Goal: Transaction & Acquisition: Purchase product/service

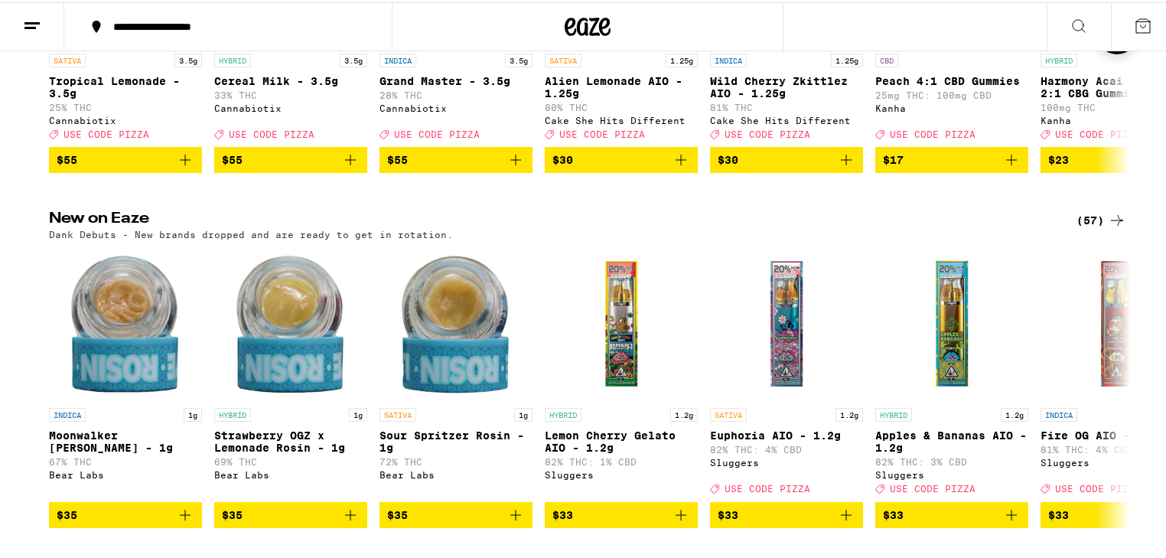
scroll to position [61, 0]
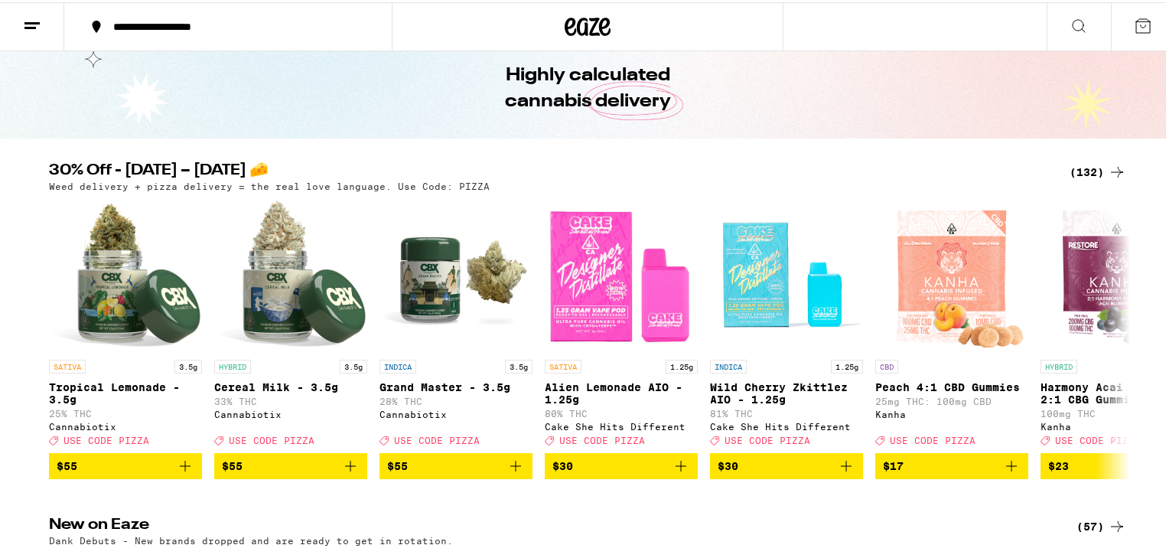
click at [1097, 170] on div "(132)" at bounding box center [1098, 170] width 57 height 18
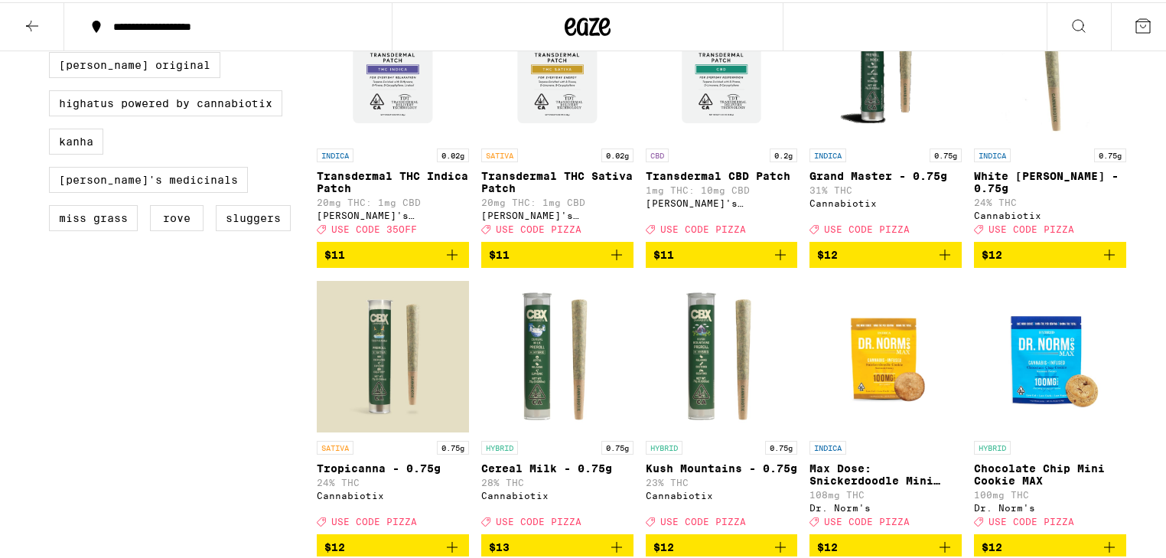
scroll to position [1040, 0]
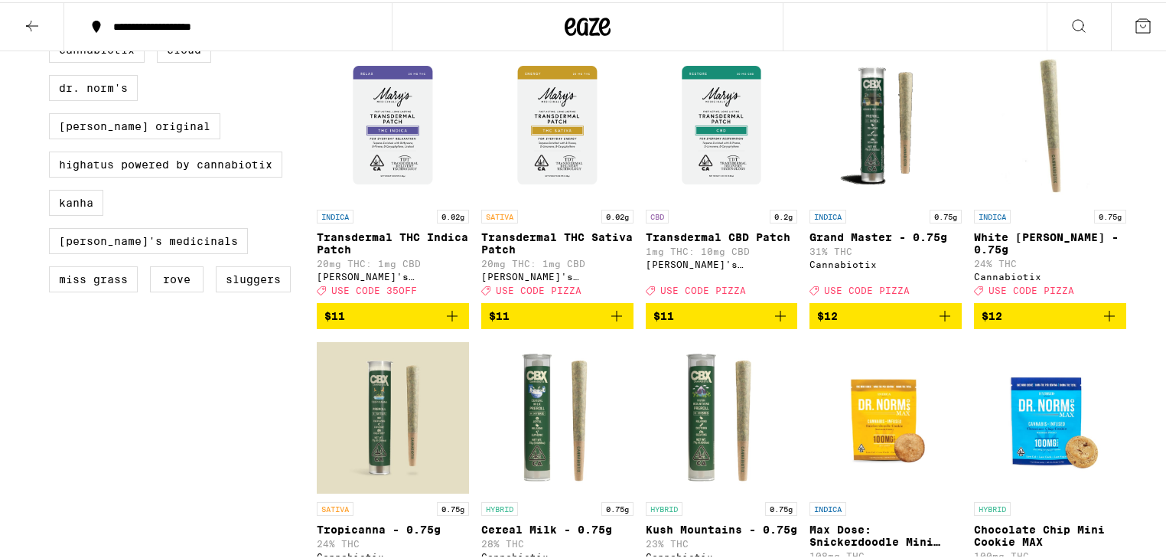
click at [610, 323] on icon "Add to bag" at bounding box center [616, 313] width 18 height 18
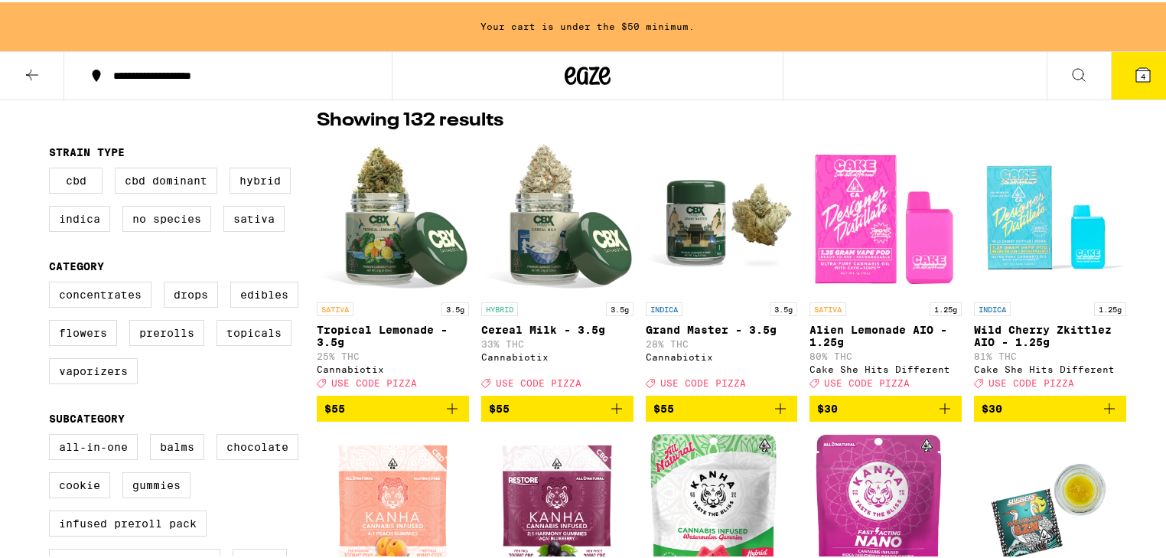
scroll to position [58, 0]
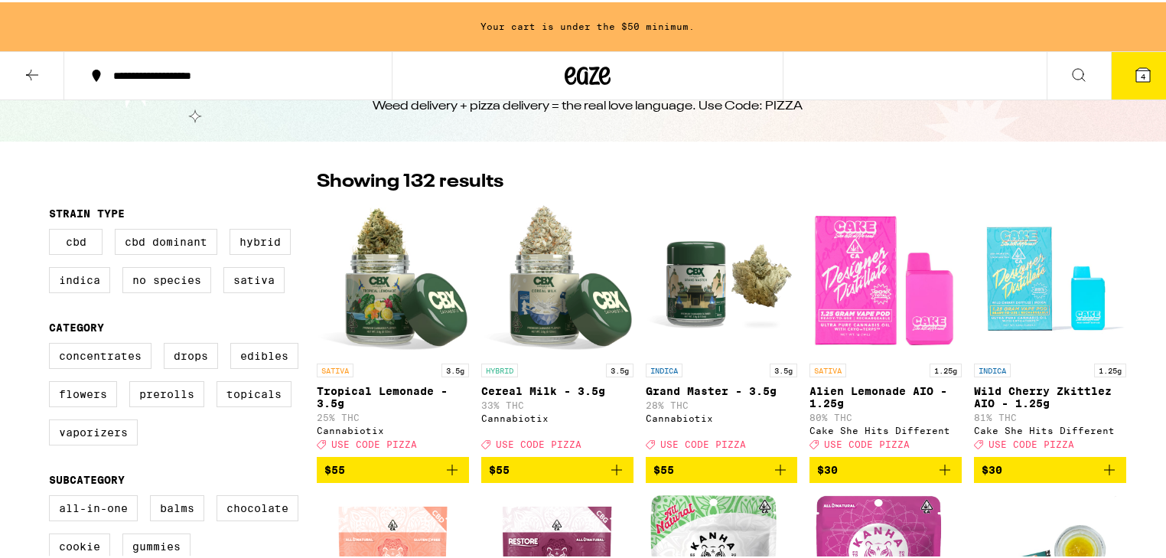
click at [846, 294] on img "Open page for Alien Lemonade AIO - 1.25g from Cake She Hits Different" at bounding box center [885, 276] width 152 height 153
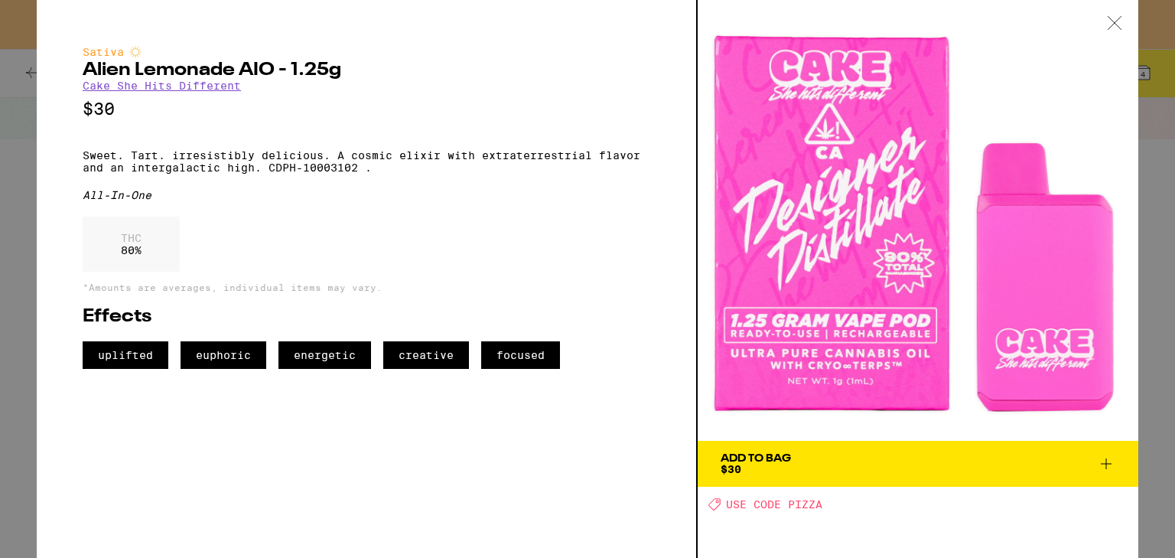
click at [135, 168] on p "Sweet. Tart. irresistibly delicious. A cosmic elixir with extraterrestrial flav…" at bounding box center [367, 161] width 568 height 24
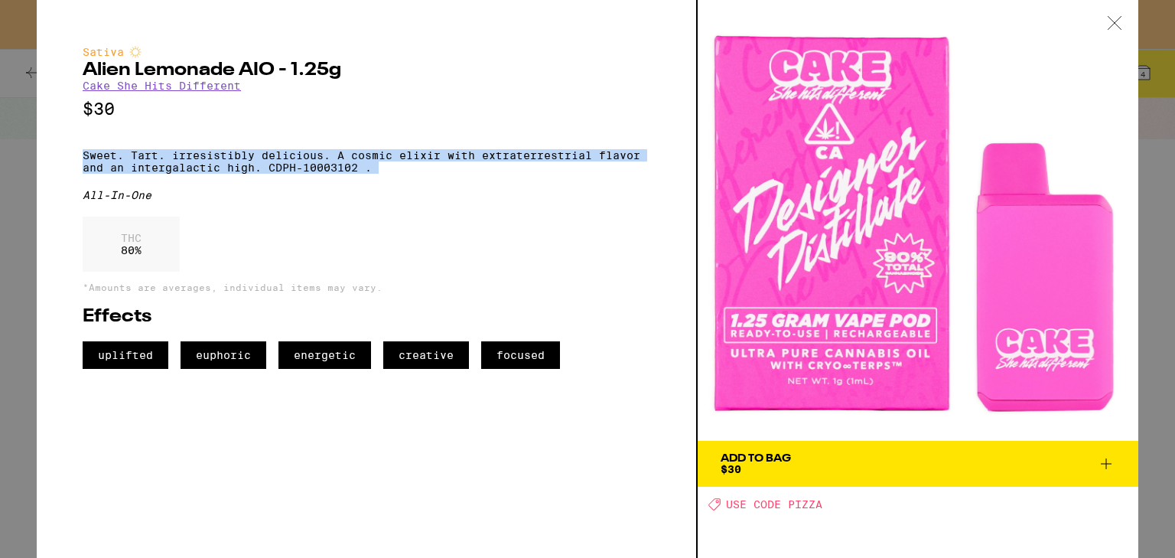
click at [135, 168] on p "Sweet. Tart. irresistibly delicious. A cosmic elixir with extraterrestrial flav…" at bounding box center [367, 161] width 568 height 24
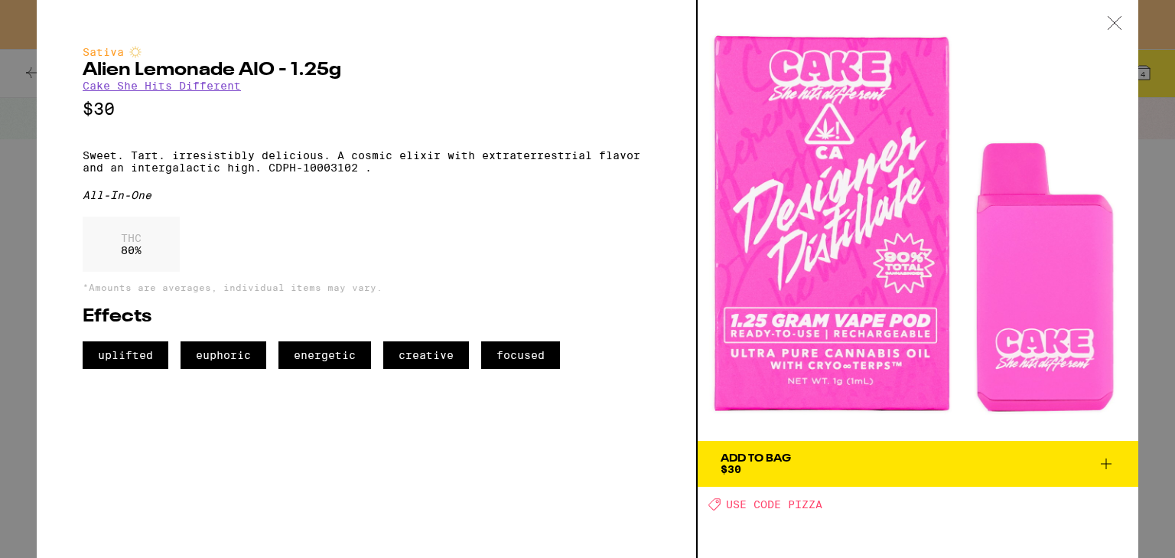
click at [122, 266] on div "THC 80 %" at bounding box center [131, 244] width 97 height 55
click at [275, 292] on p "*Amounts are averages, individual items may vary." at bounding box center [367, 287] width 568 height 10
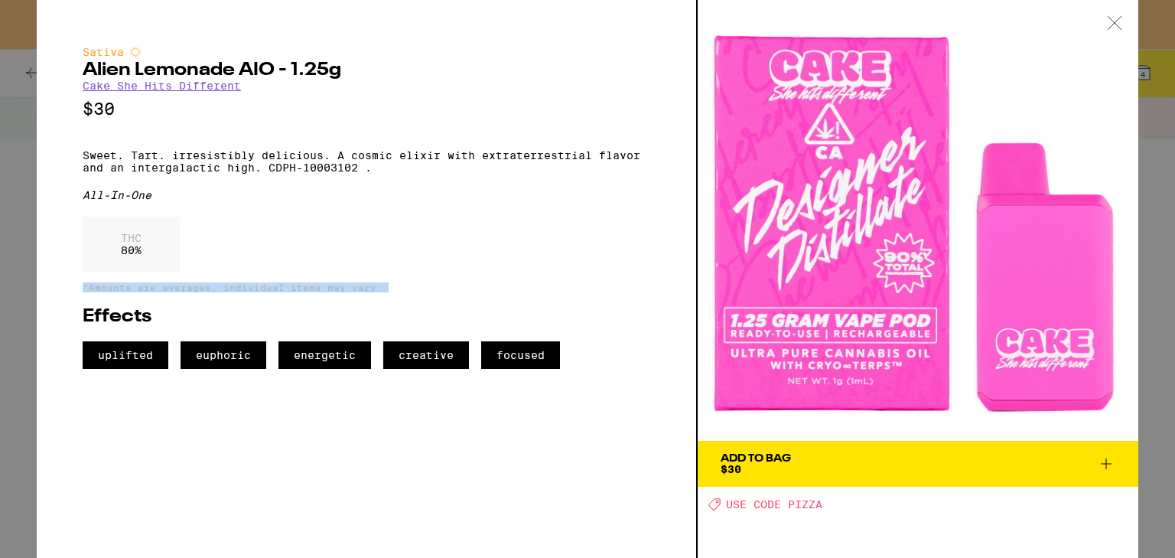
click at [275, 292] on p "*Amounts are averages, individual items may vary." at bounding box center [367, 287] width 568 height 10
click at [160, 169] on p "Sweet. Tart. irresistibly delicious. A cosmic elixir with extraterrestrial flav…" at bounding box center [367, 161] width 568 height 24
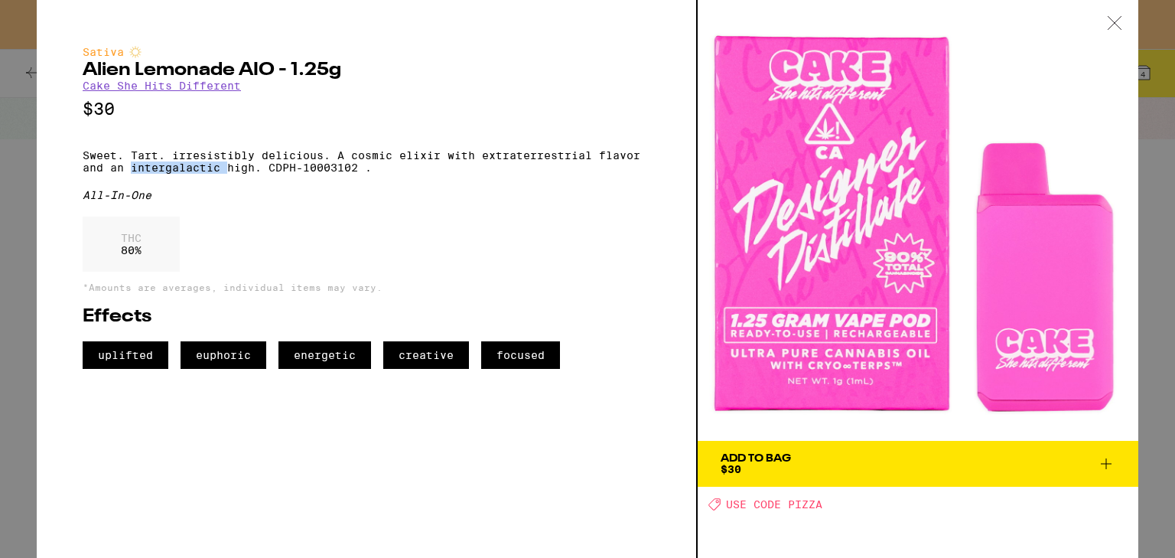
click at [160, 169] on p "Sweet. Tart. irresistibly delicious. A cosmic elixir with extraterrestrial flav…" at bounding box center [367, 161] width 568 height 24
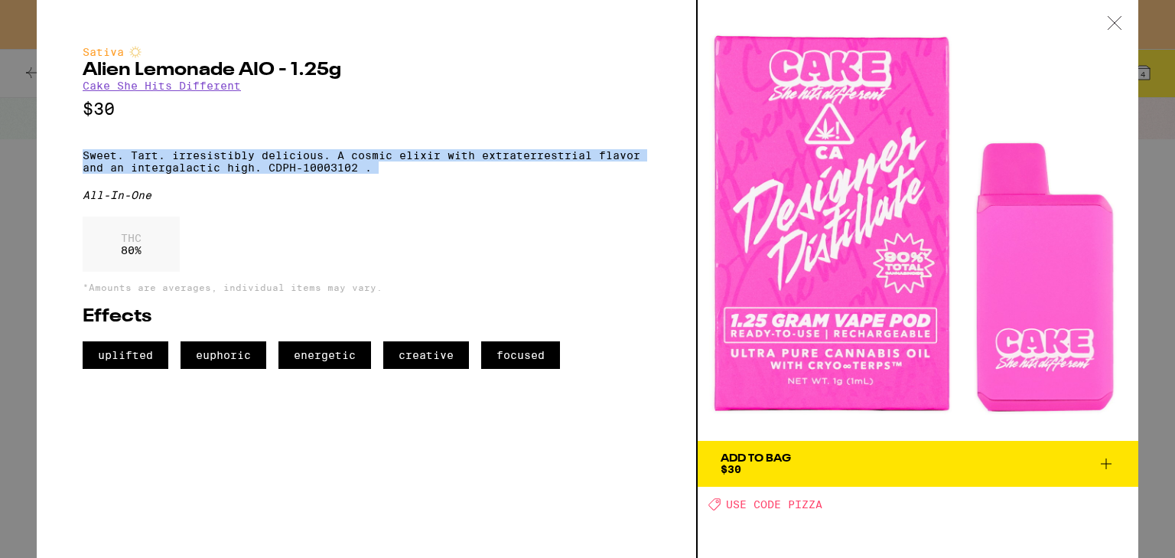
click at [160, 169] on p "Sweet. Tart. irresistibly delicious. A cosmic elixir with extraterrestrial flav…" at bounding box center [367, 161] width 568 height 24
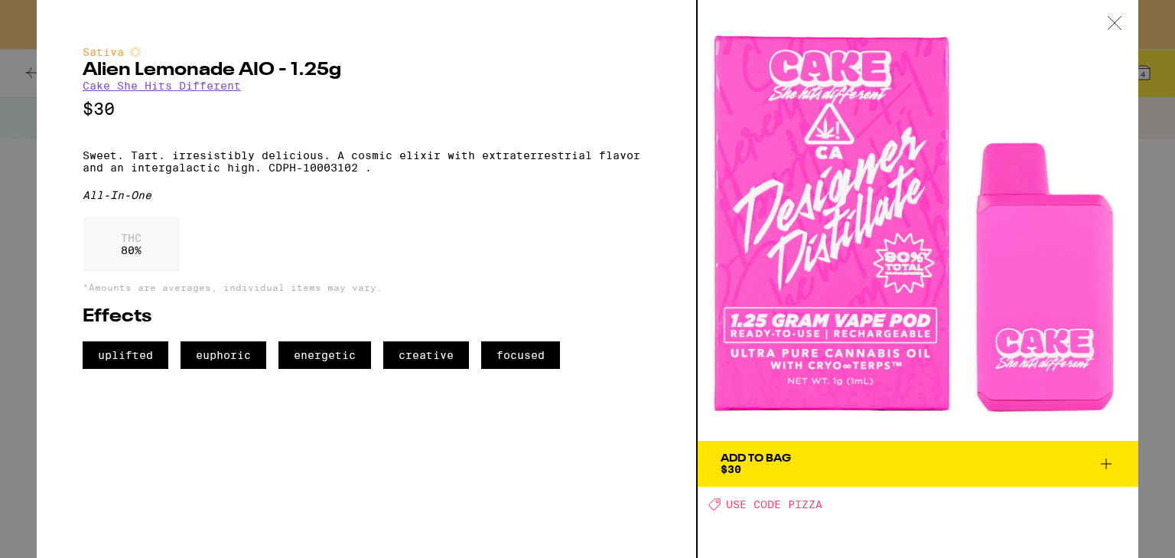
click at [1120, 21] on icon at bounding box center [1114, 23] width 15 height 14
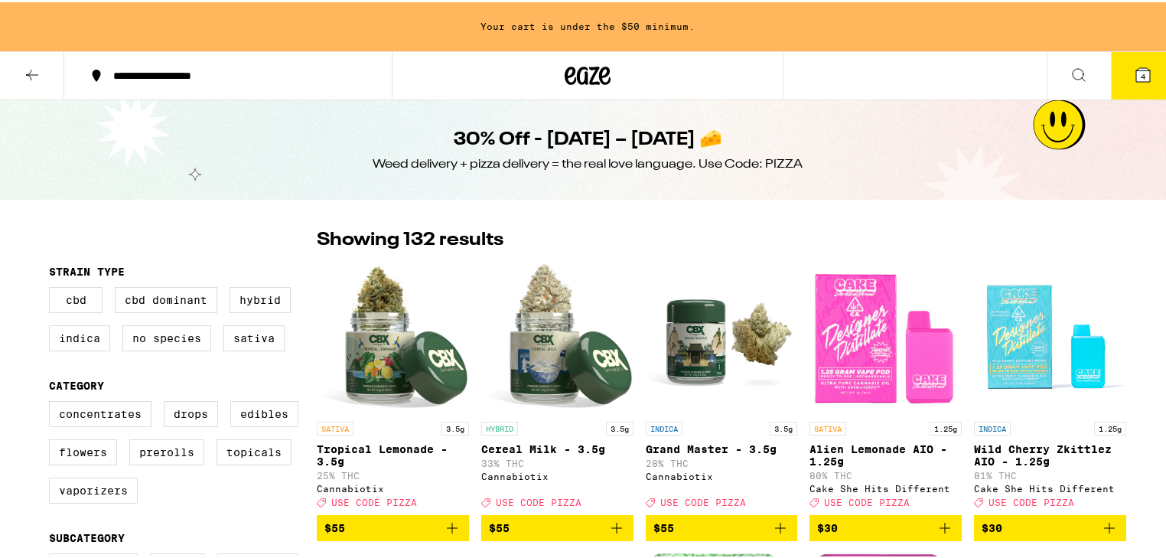
click at [24, 79] on icon at bounding box center [32, 72] width 18 height 18
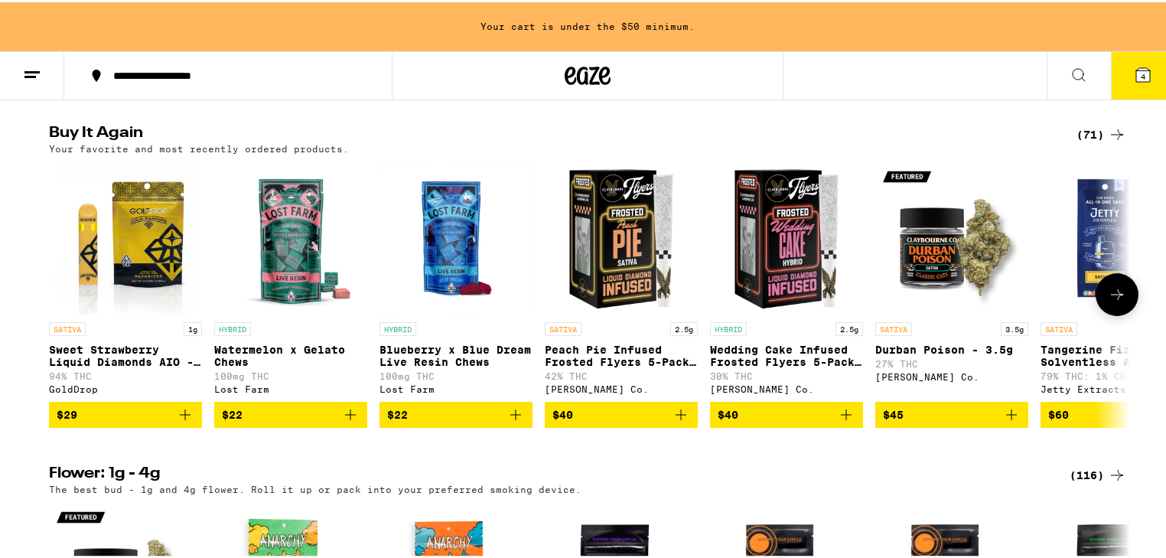
scroll to position [918, 0]
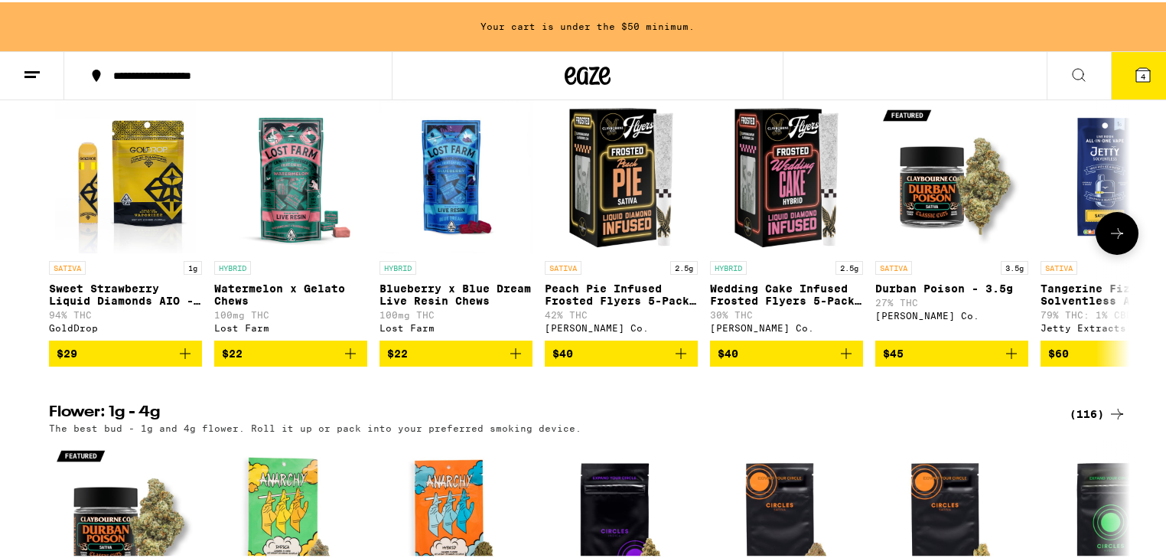
click at [145, 226] on img "Open page for Sweet Strawberry Liquid Diamonds AIO - 1g from GoldDrop" at bounding box center [126, 174] width 142 height 153
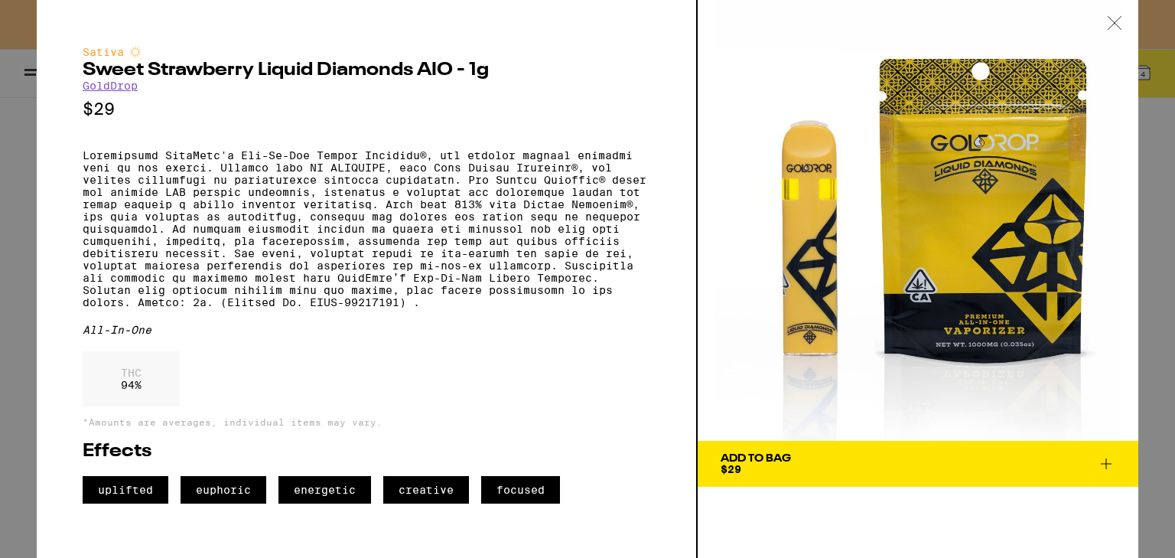
click at [1103, 25] on div at bounding box center [1114, 24] width 47 height 48
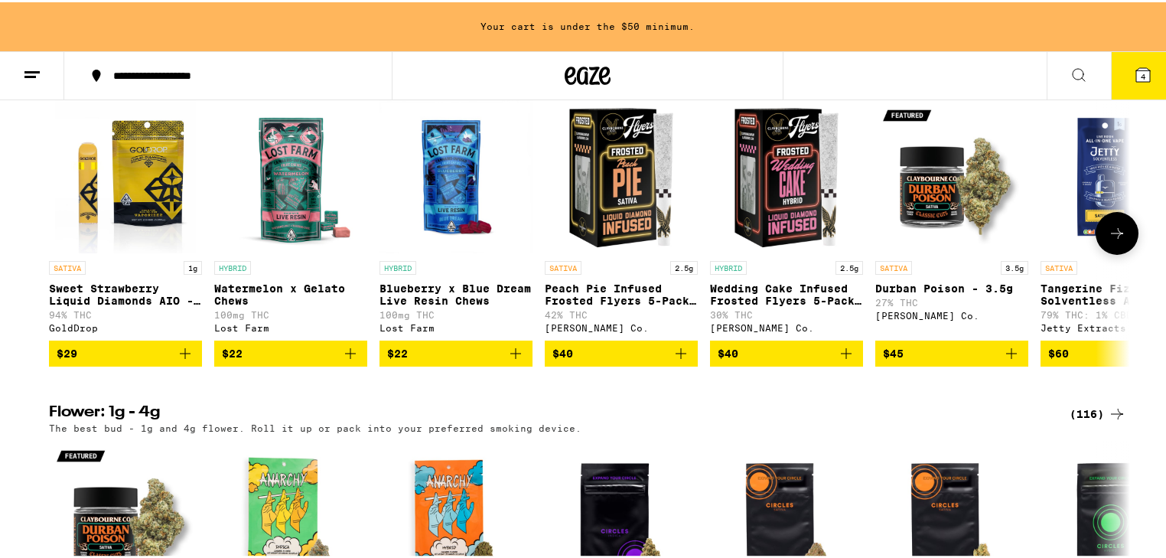
click at [178, 360] on icon "Add to bag" at bounding box center [185, 351] width 18 height 18
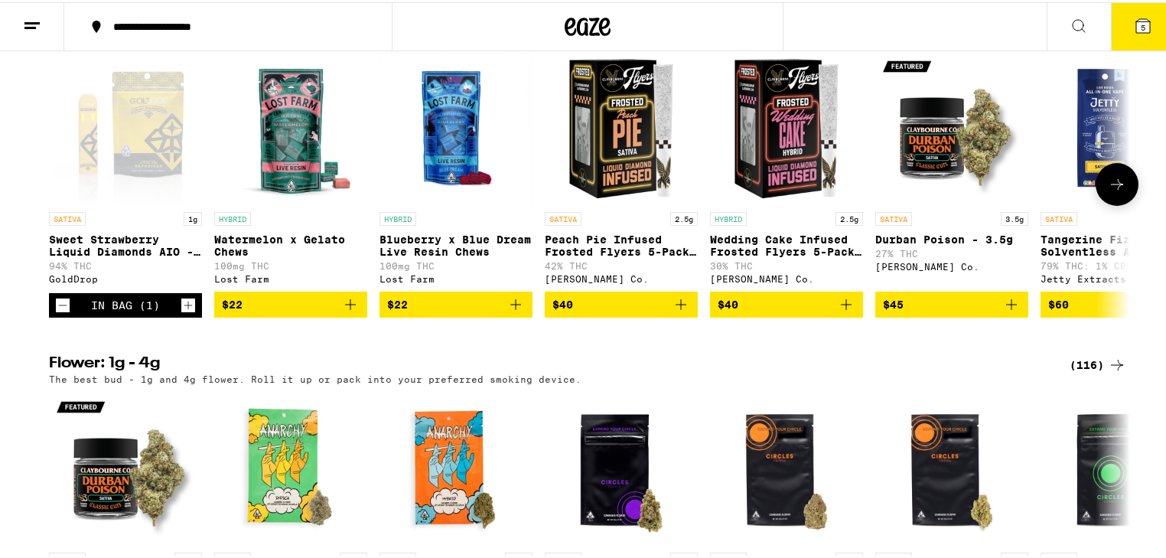
scroll to position [869, 0]
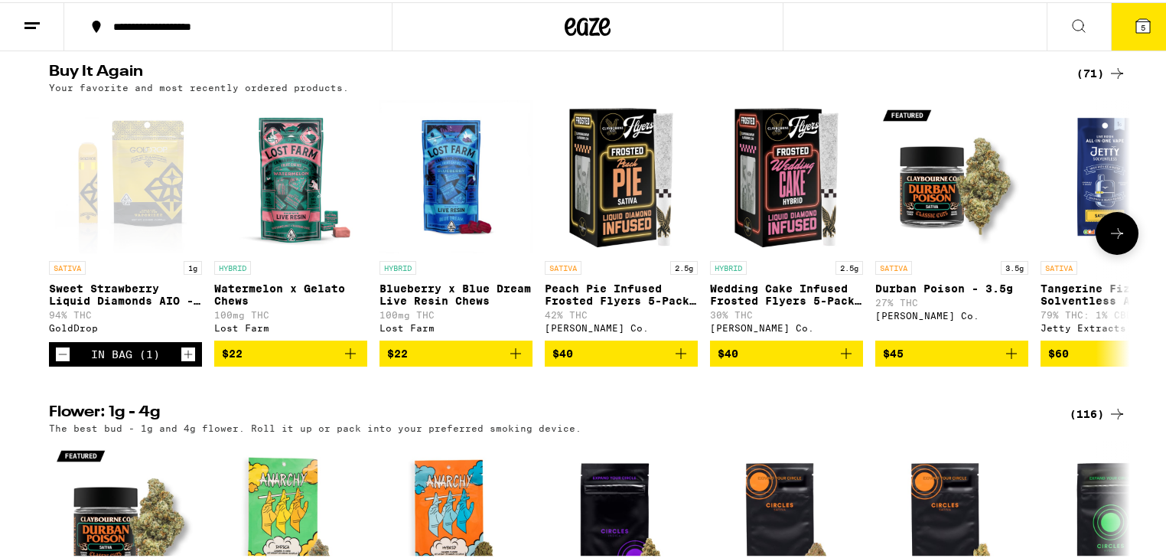
click at [678, 360] on icon "Add to bag" at bounding box center [681, 351] width 18 height 18
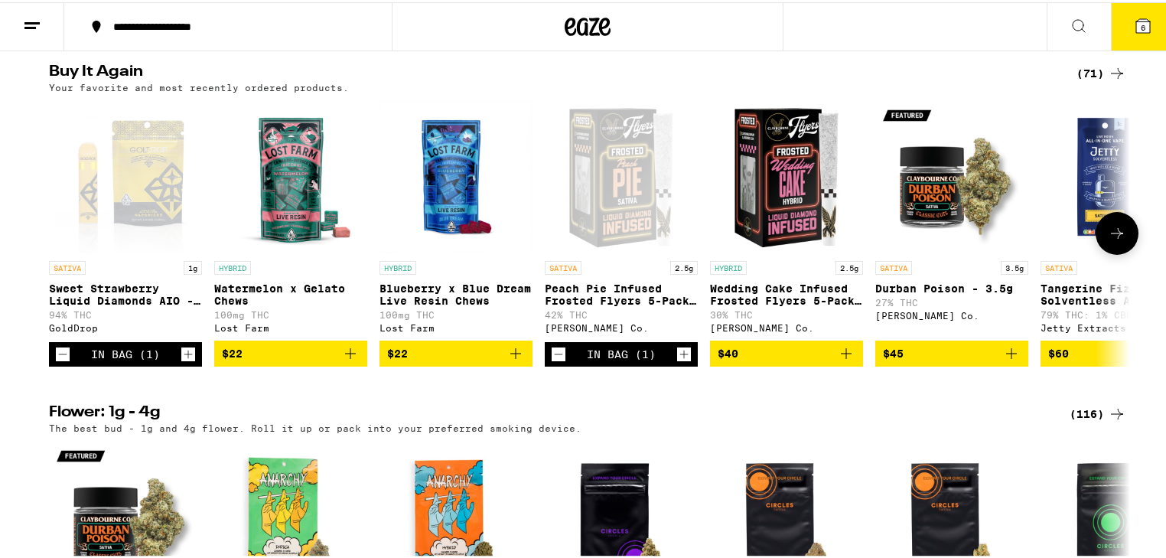
click at [1108, 240] on icon at bounding box center [1117, 231] width 18 height 18
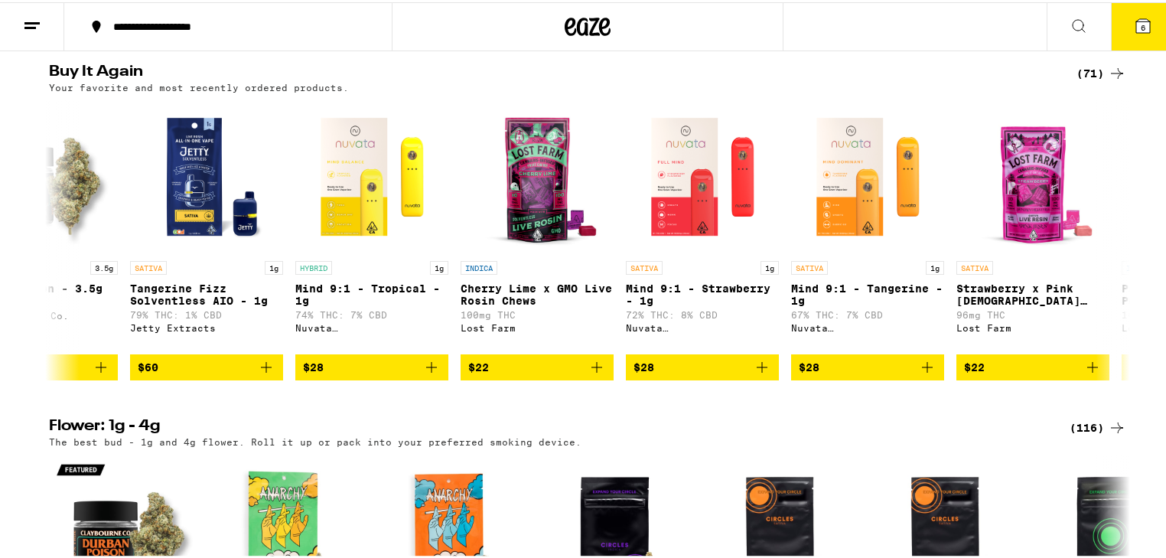
click at [1102, 80] on div "(71)" at bounding box center [1101, 71] width 50 height 18
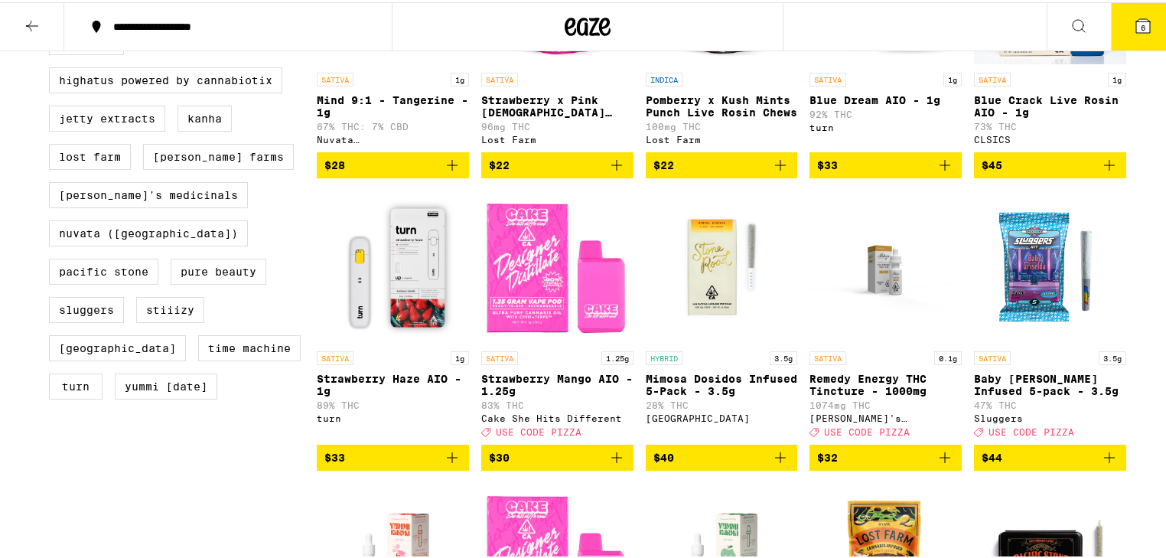
scroll to position [979, 0]
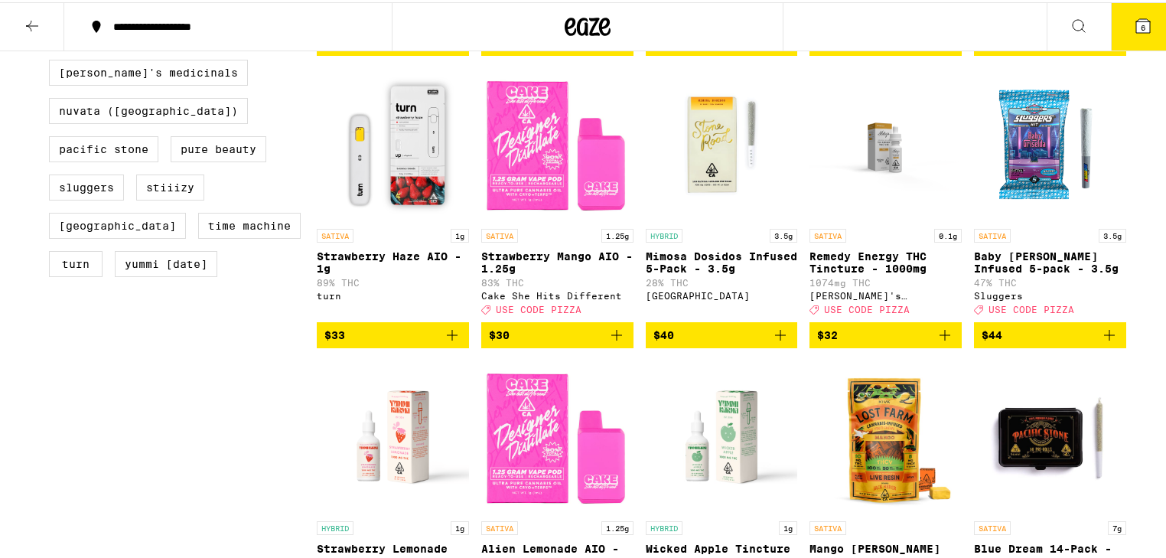
click at [1022, 184] on img "Open page for Baby Griselda Infused 5-pack - 3.5g from Sluggers" at bounding box center [1050, 142] width 152 height 153
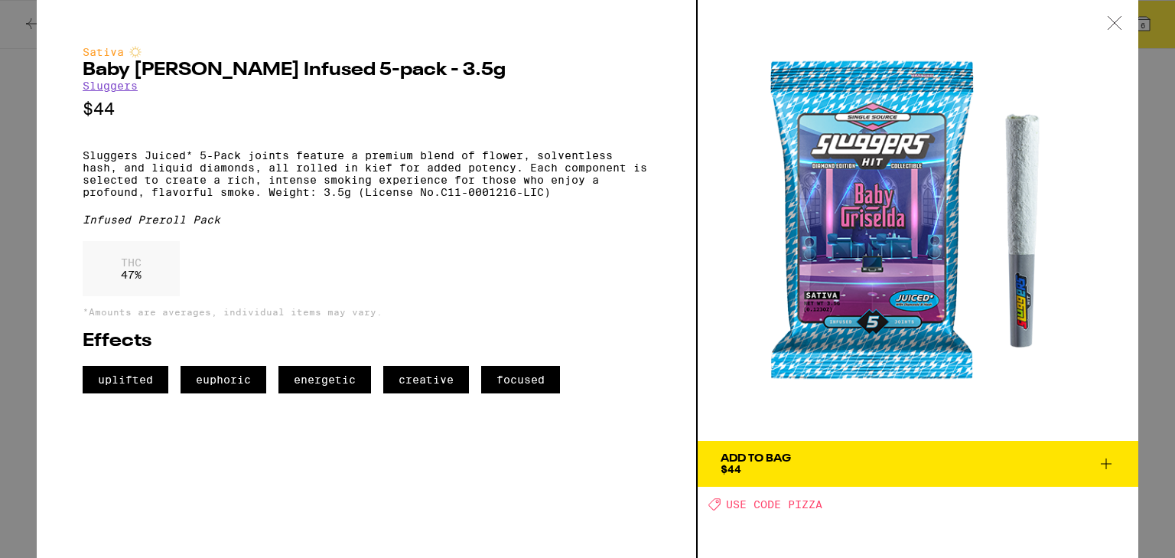
click at [1102, 29] on div at bounding box center [1114, 24] width 47 height 48
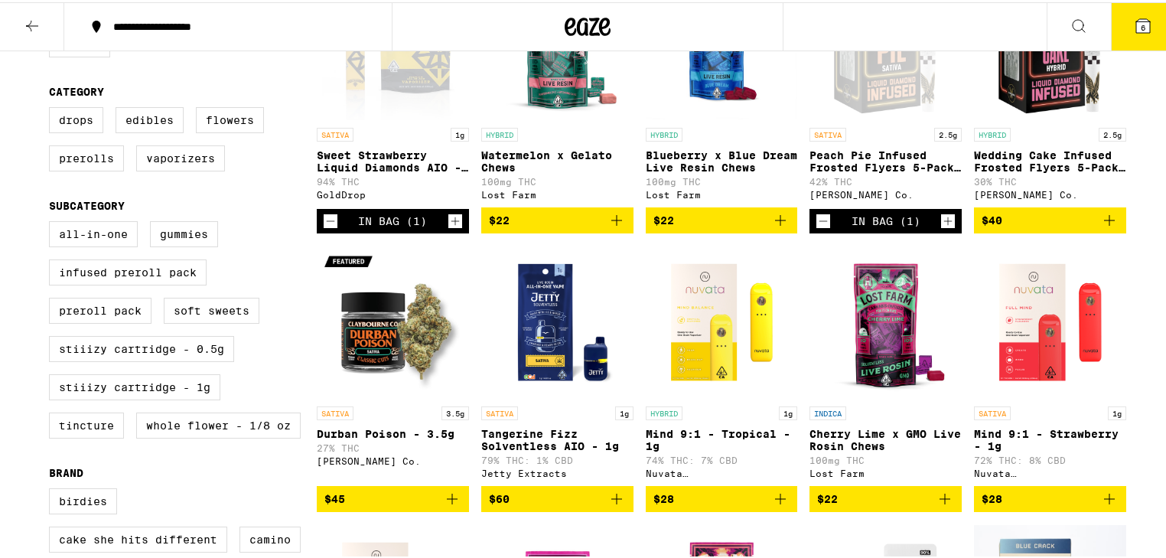
scroll to position [184, 0]
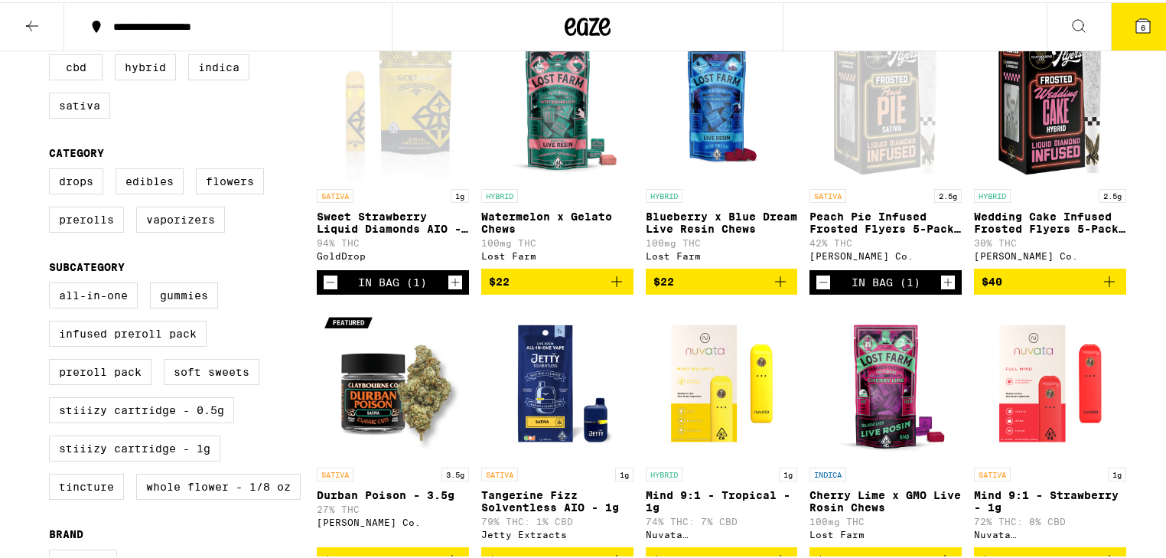
click at [816, 284] on icon "Decrement" at bounding box center [823, 280] width 14 height 18
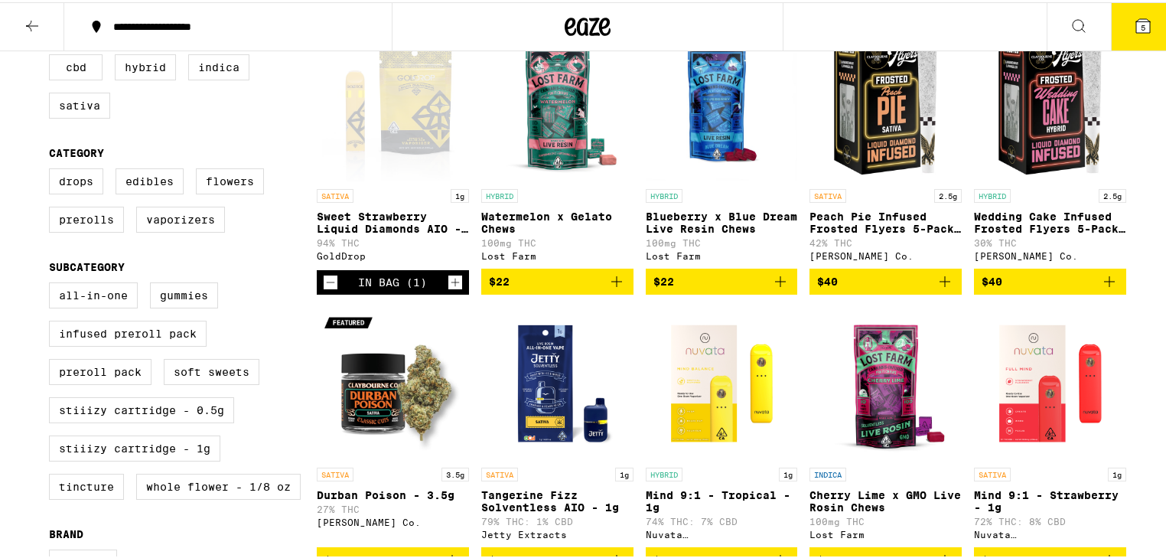
click at [936, 288] on icon "Add to bag" at bounding box center [945, 279] width 18 height 18
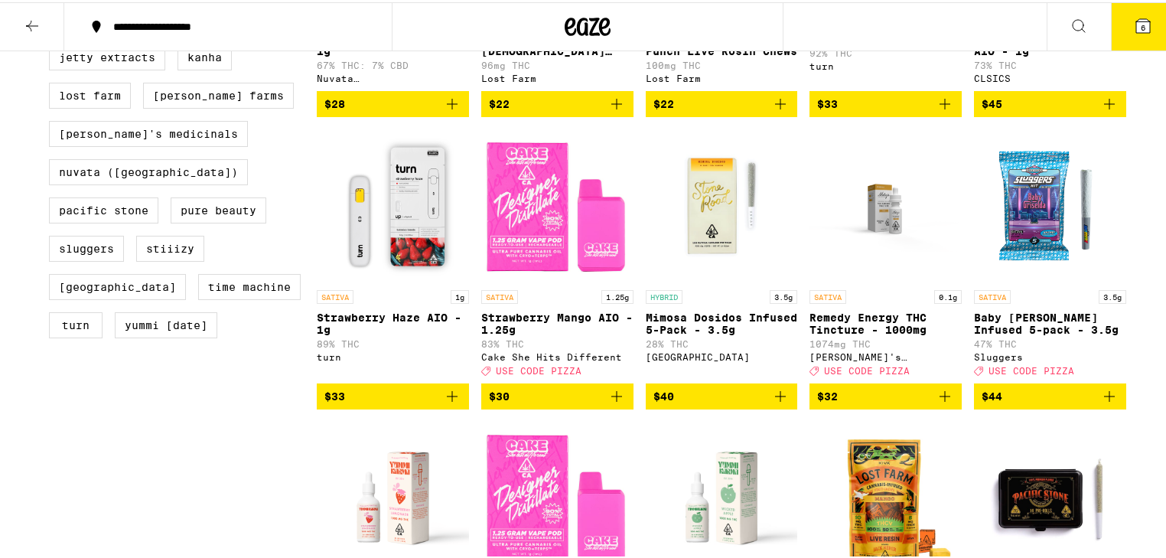
scroll to position [1040, 0]
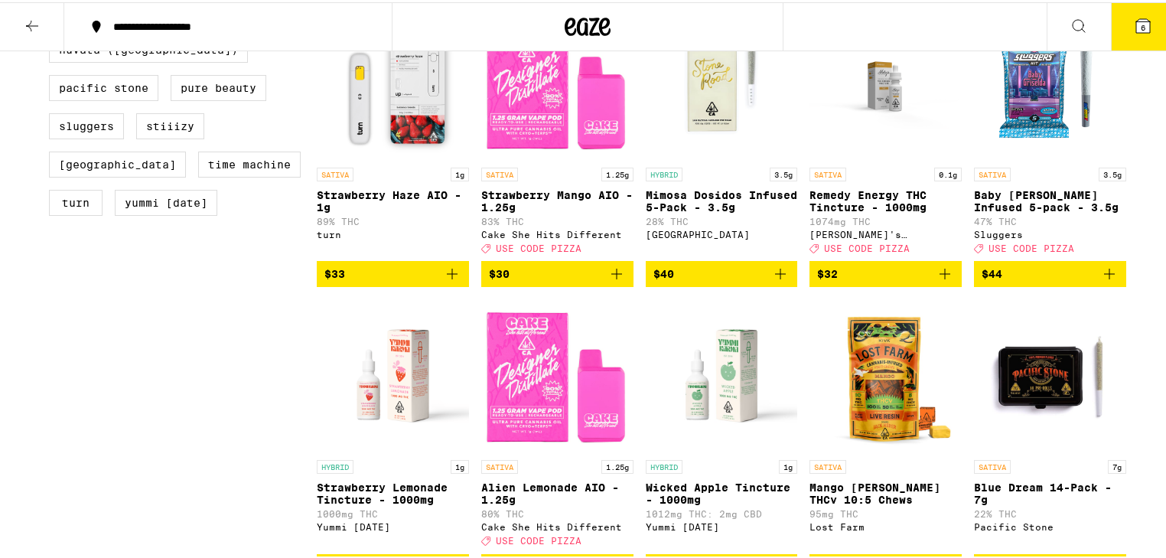
click at [1109, 281] on icon "Add to bag" at bounding box center [1109, 271] width 18 height 18
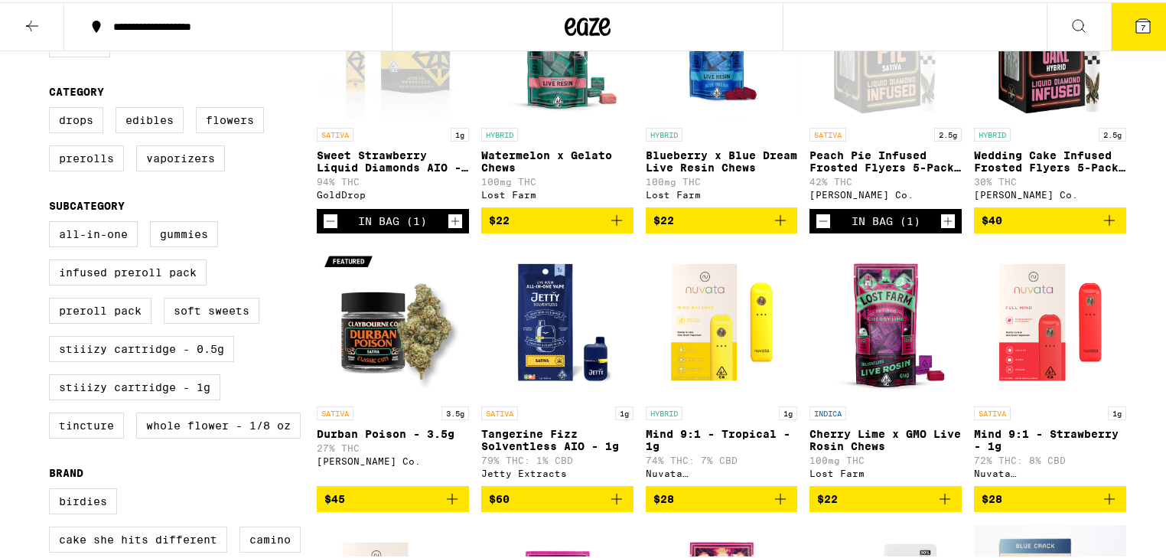
scroll to position [122, 0]
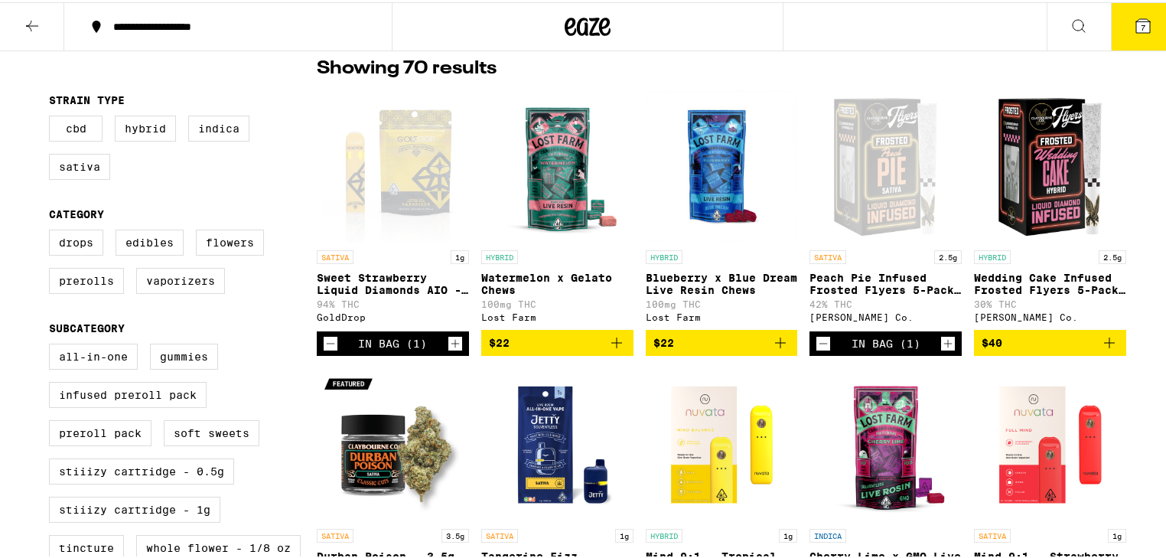
click at [451, 346] on icon "Increment" at bounding box center [455, 341] width 8 height 8
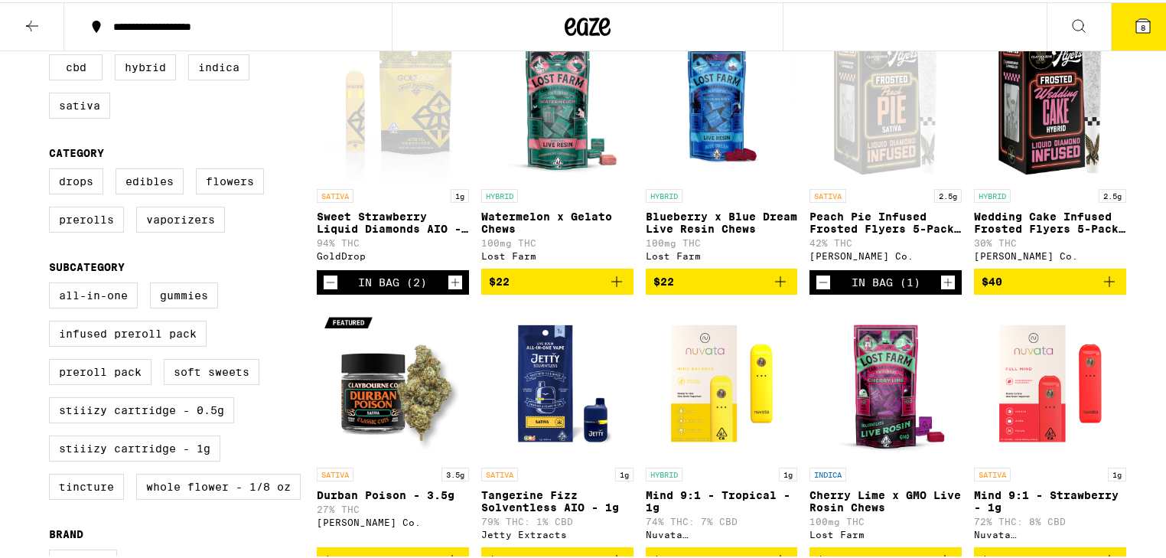
scroll to position [0, 0]
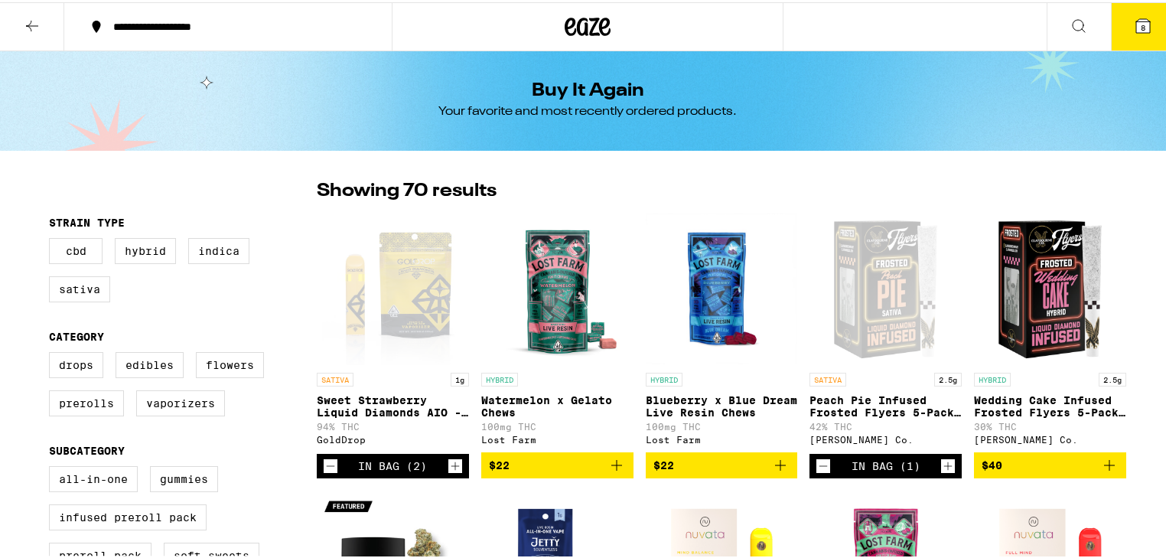
click at [941, 471] on icon "Increment" at bounding box center [948, 463] width 14 height 18
click at [23, 31] on icon at bounding box center [32, 24] width 18 height 18
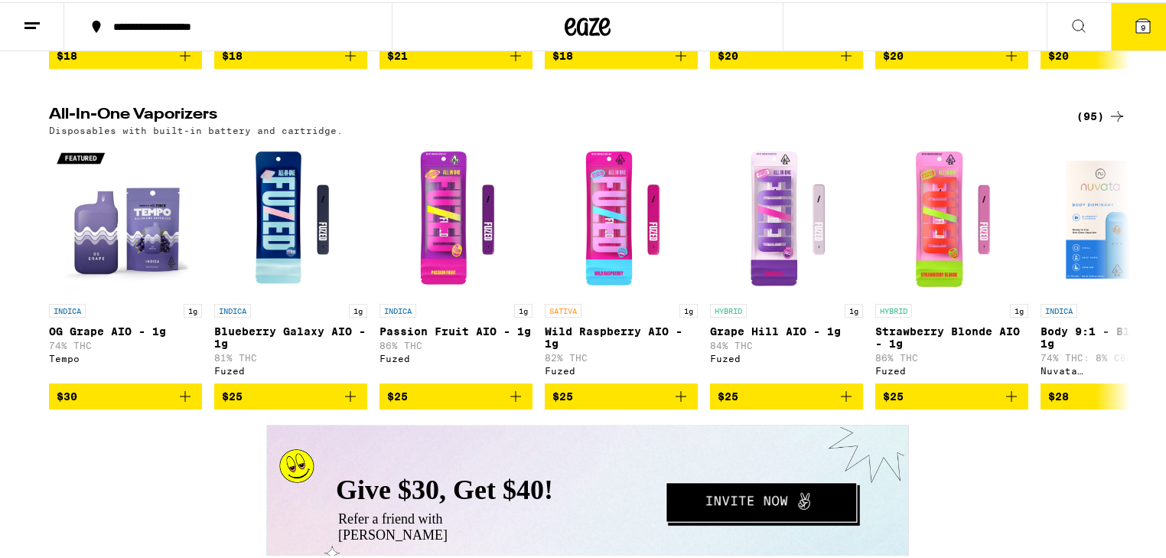
scroll to position [2264, 0]
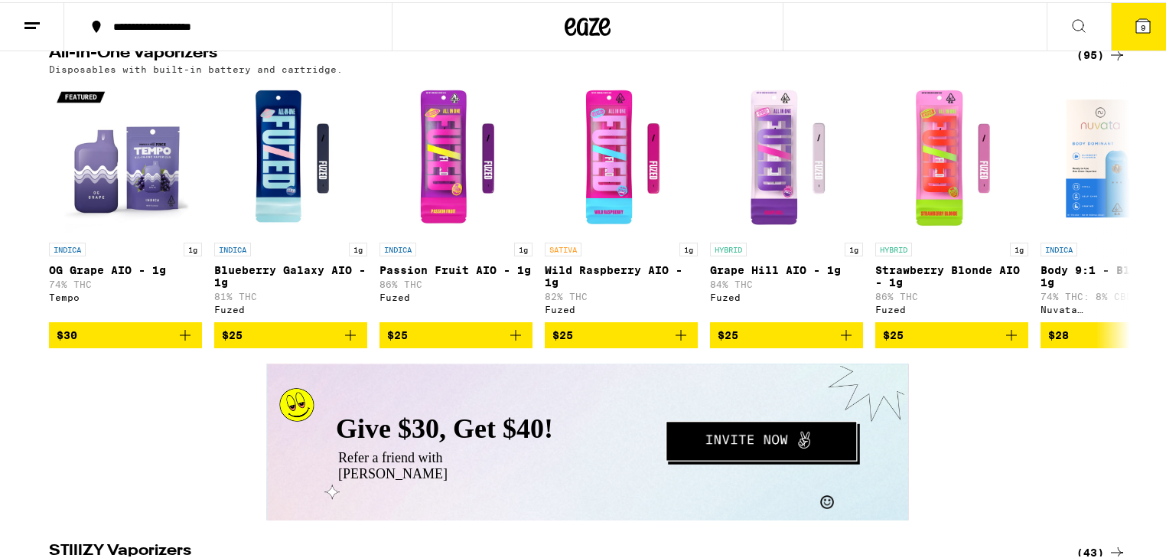
click at [132, 62] on h2 "All-In-One Vaporizers" at bounding box center [550, 53] width 1002 height 18
click at [1108, 62] on icon at bounding box center [1117, 53] width 18 height 18
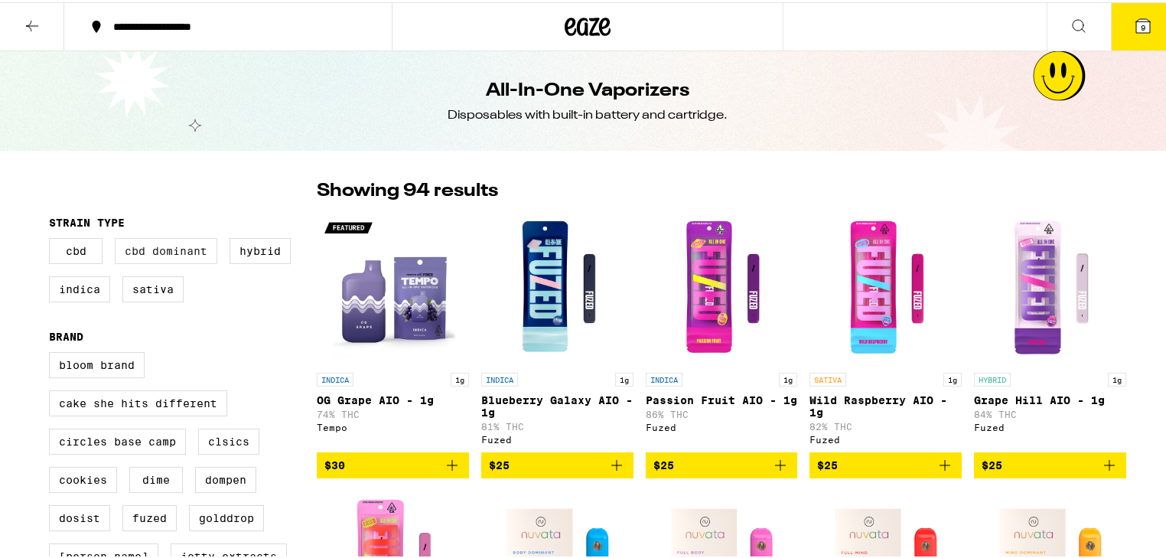
scroll to position [61, 0]
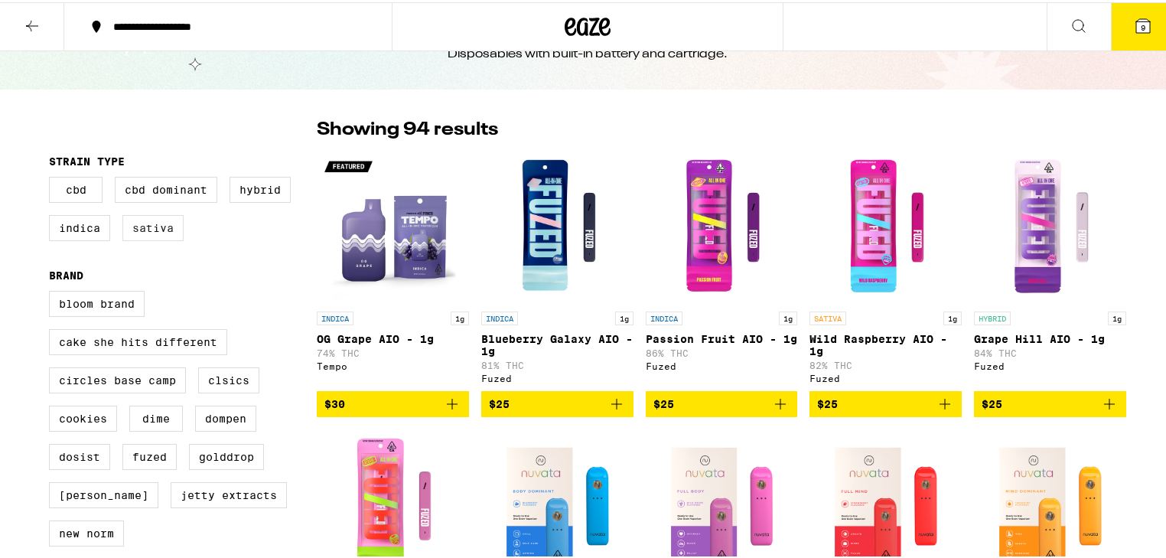
click at [157, 232] on label "Sativa" at bounding box center [152, 226] width 61 height 26
click at [53, 177] on input "Sativa" at bounding box center [52, 177] width 1 height 1
checkbox input "true"
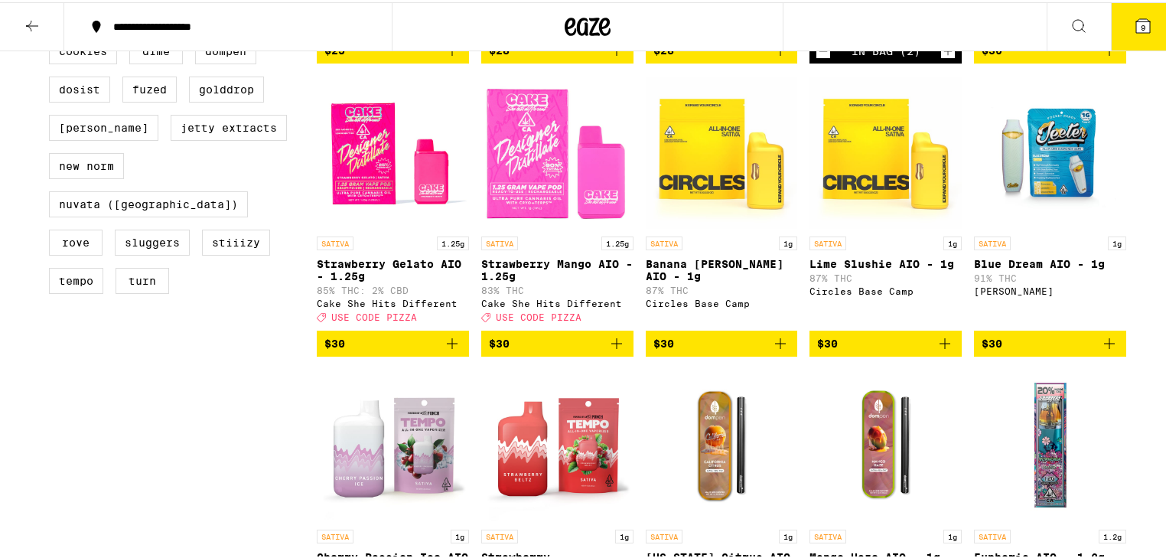
scroll to position [551, 0]
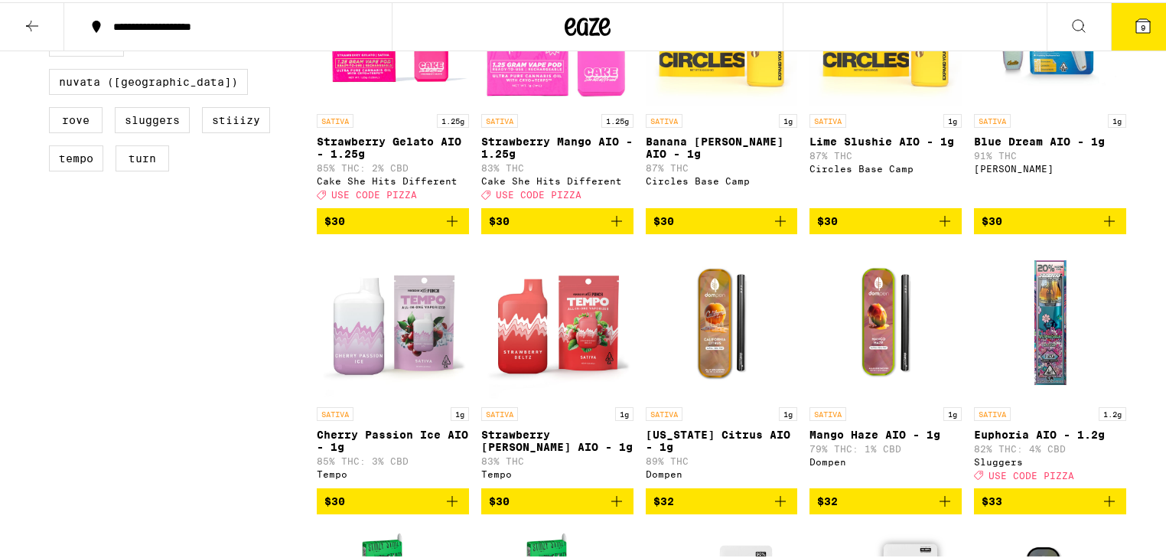
click at [1050, 352] on img "Open page for Euphoria AIO - 1.2g from Sluggers" at bounding box center [1050, 320] width 152 height 153
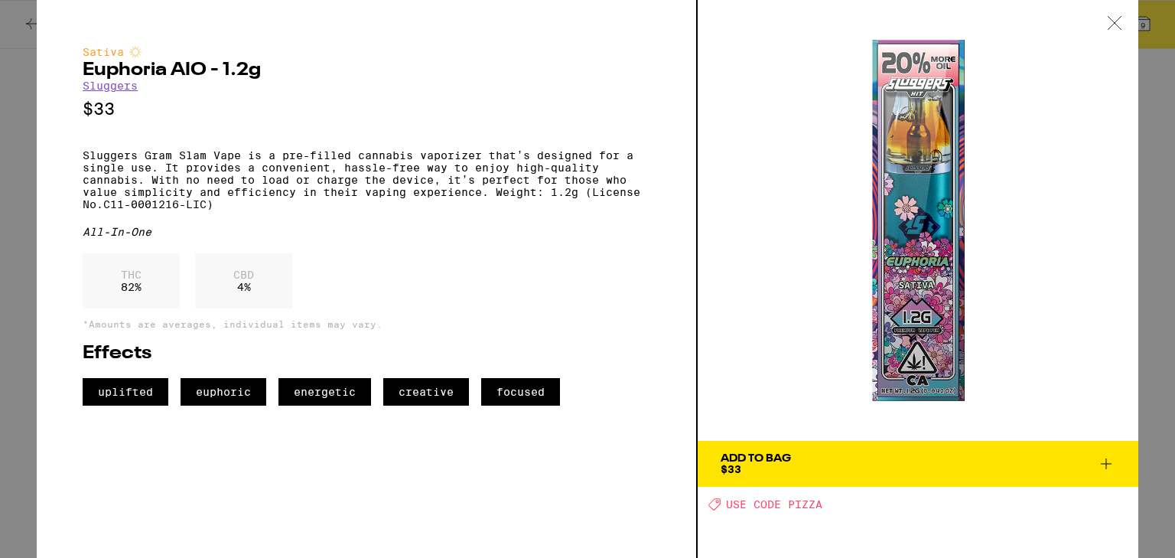
click at [1120, 23] on icon at bounding box center [1114, 23] width 15 height 14
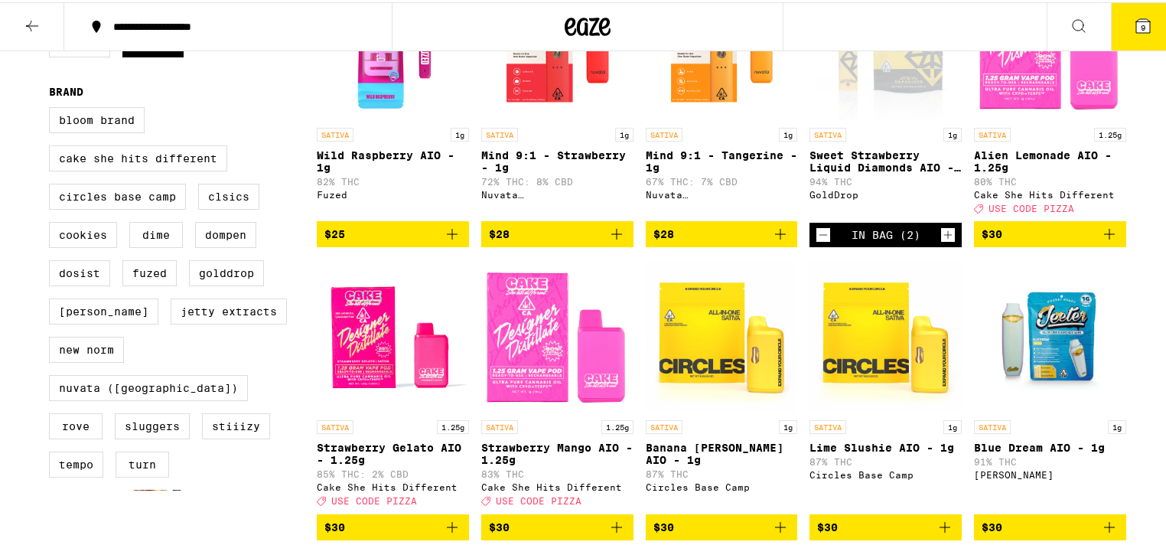
scroll to position [61, 0]
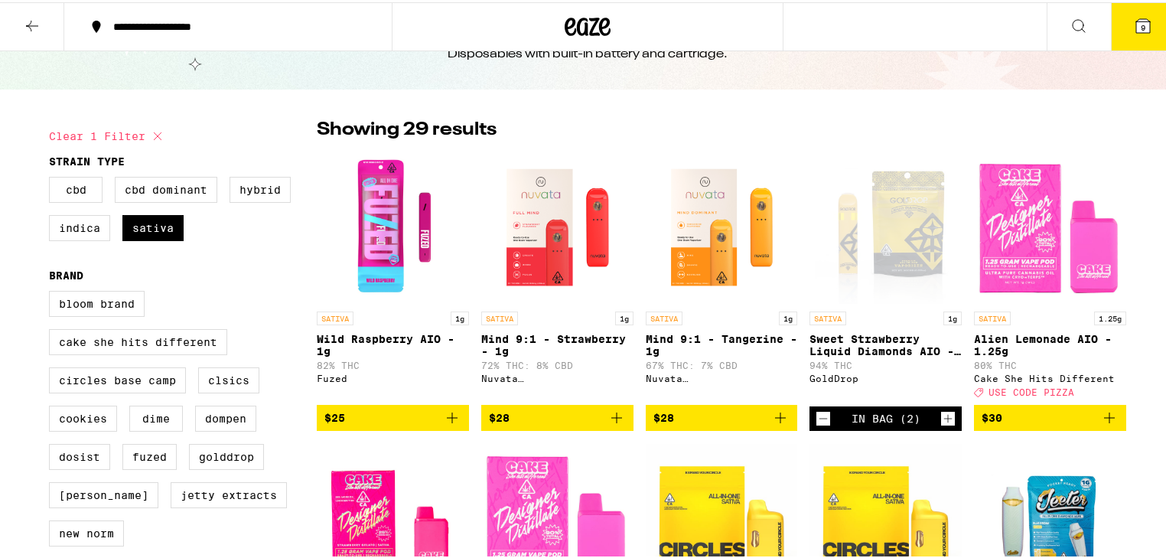
click at [941, 425] on icon "Increment" at bounding box center [948, 416] width 14 height 18
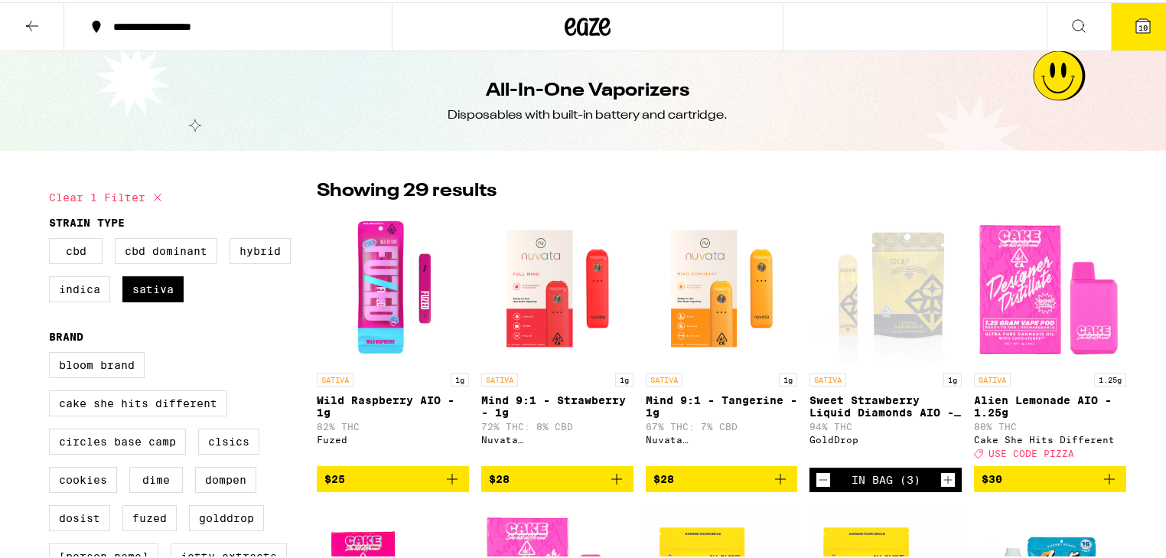
click at [37, 28] on icon at bounding box center [32, 24] width 18 height 18
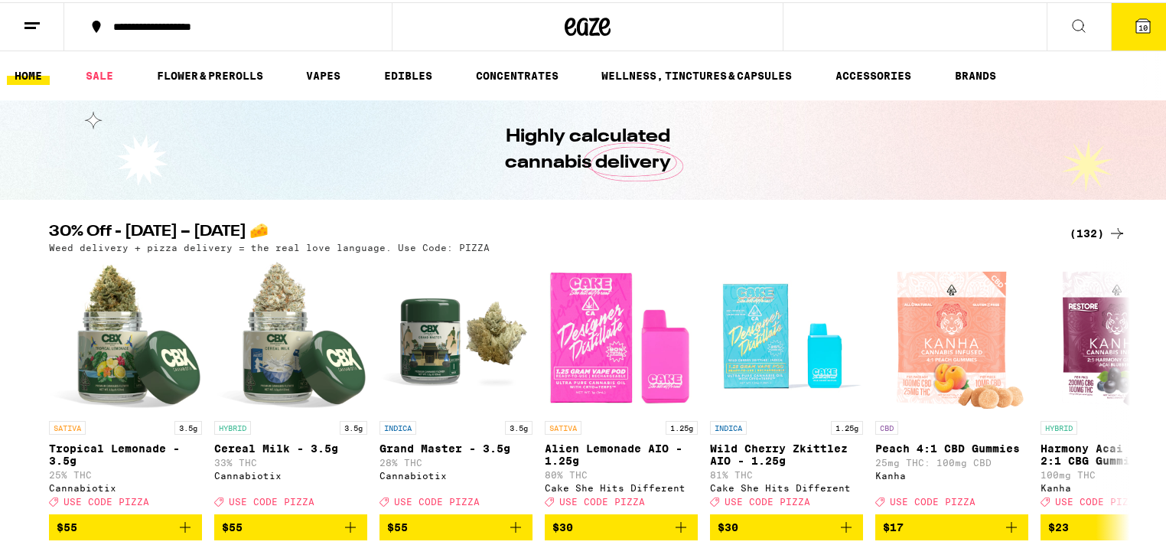
click at [1129, 33] on button "10" at bounding box center [1143, 24] width 64 height 47
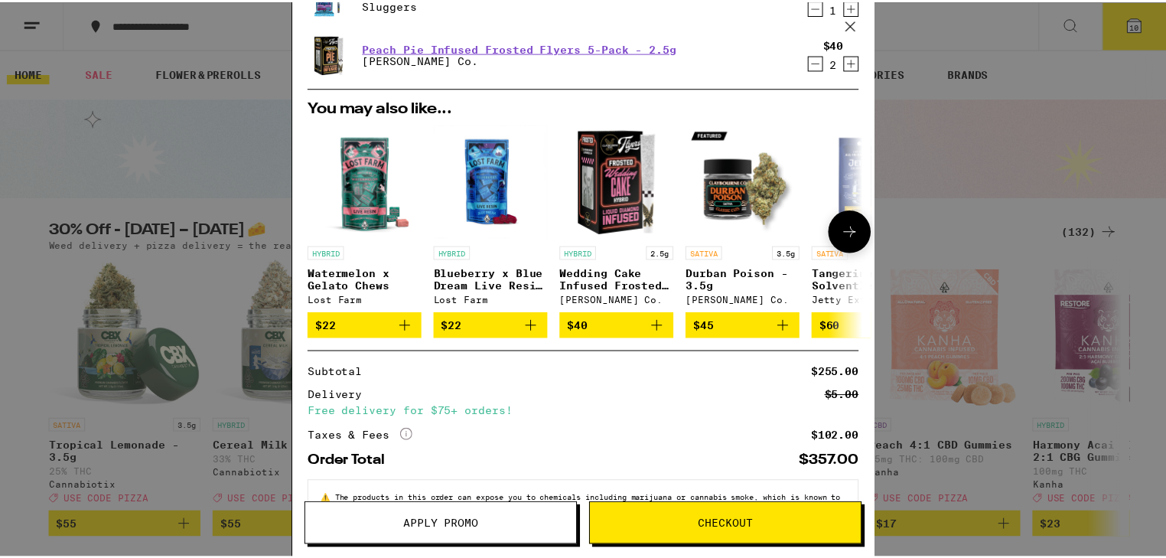
scroll to position [240, 0]
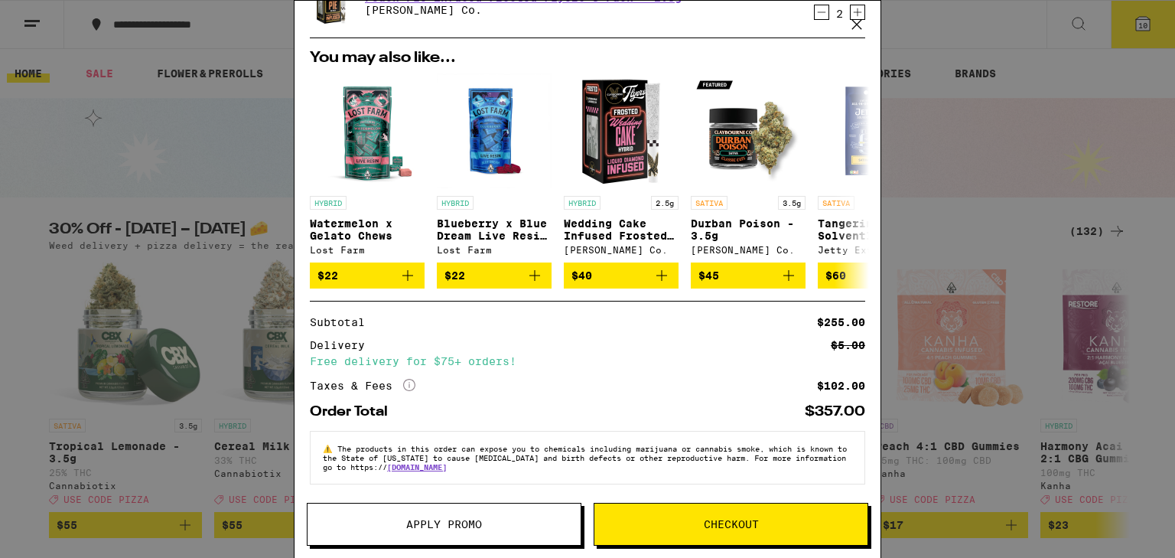
click at [481, 519] on span "Apply Promo" at bounding box center [444, 524] width 76 height 11
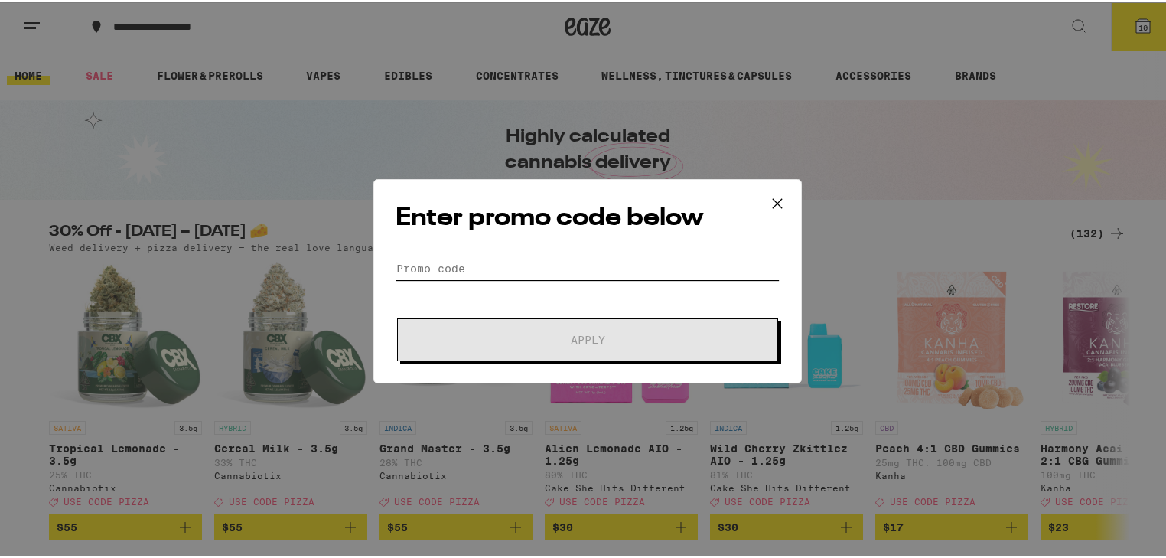
click at [605, 270] on input "Promo Code" at bounding box center [588, 266] width 384 height 23
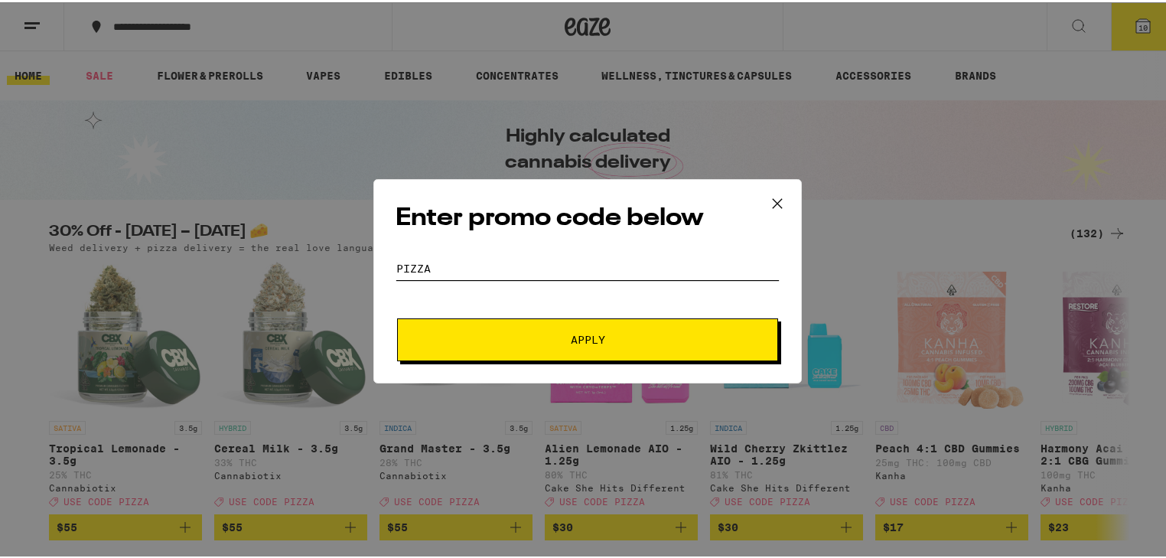
type input "PIZZA"
click at [591, 334] on span "Apply" at bounding box center [588, 337] width 34 height 11
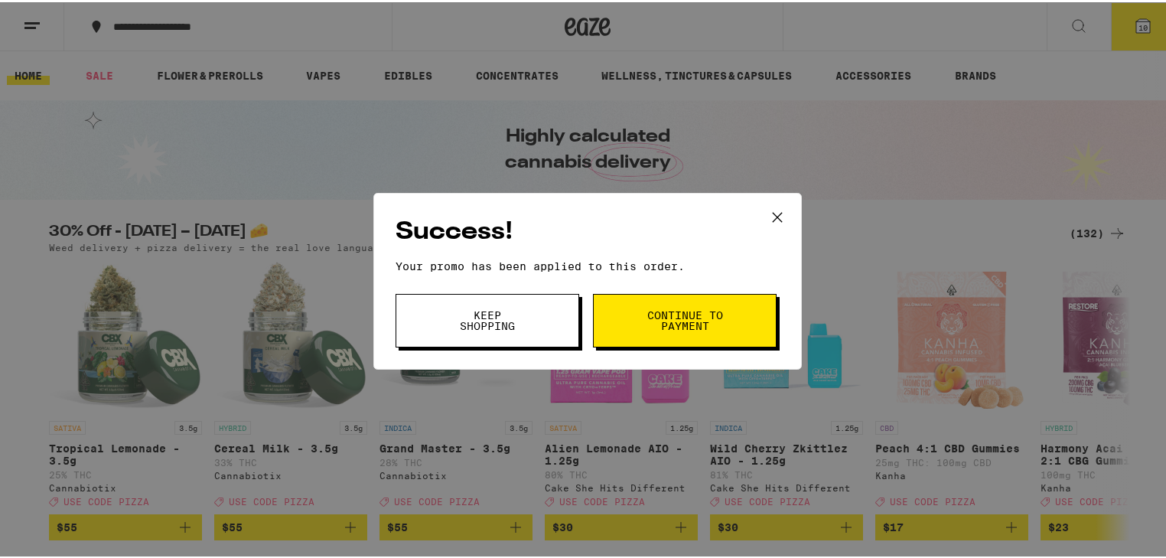
click at [698, 315] on span "Continue to payment" at bounding box center [685, 318] width 78 height 21
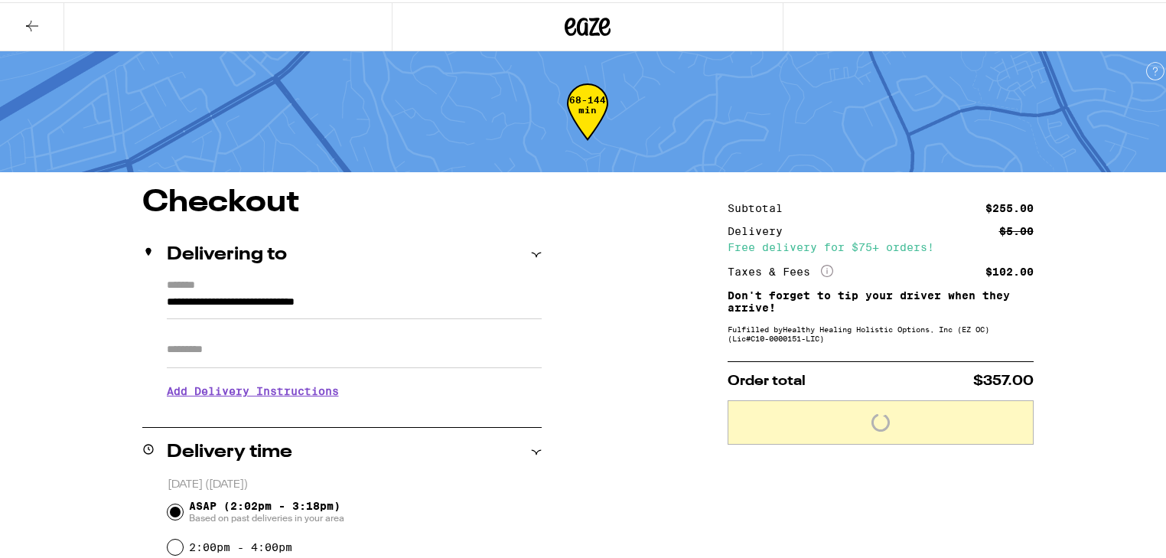
scroll to position [61, 0]
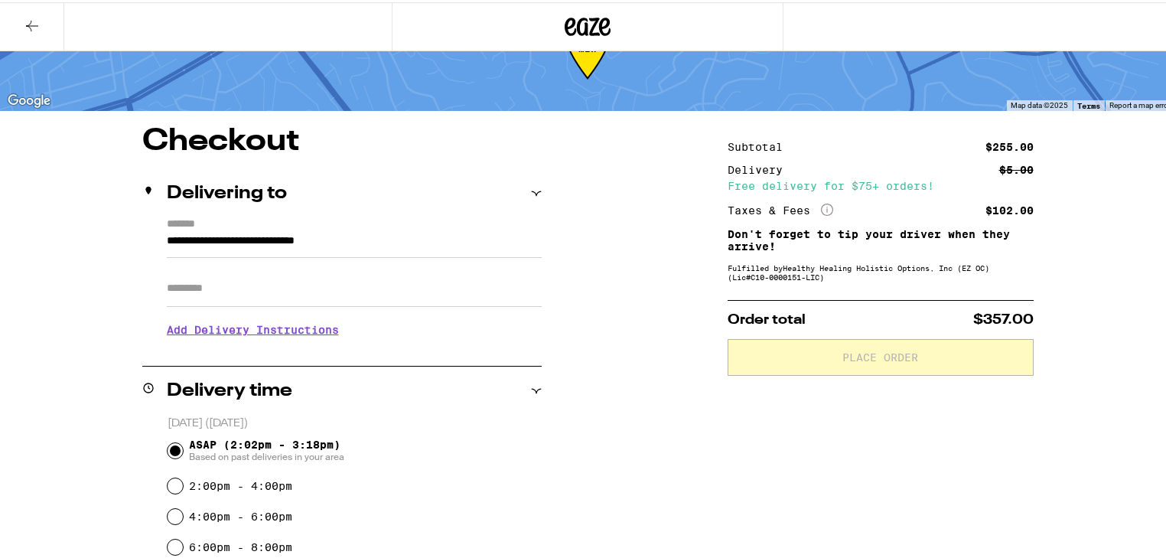
click at [426, 243] on input "**********" at bounding box center [354, 243] width 375 height 26
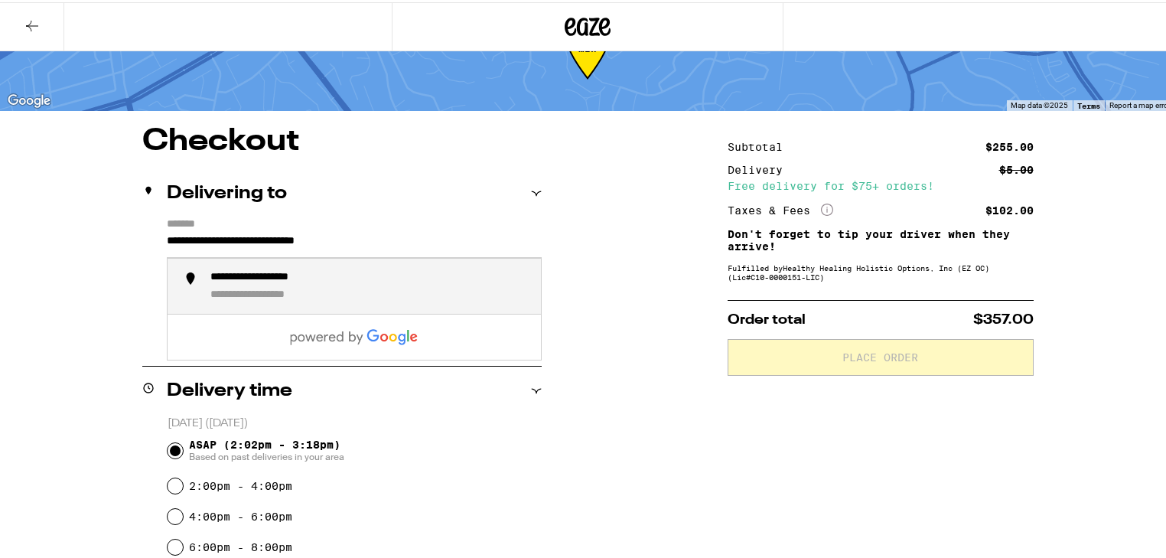
click at [327, 281] on div "**********" at bounding box center [279, 276] width 138 height 14
type input "**********"
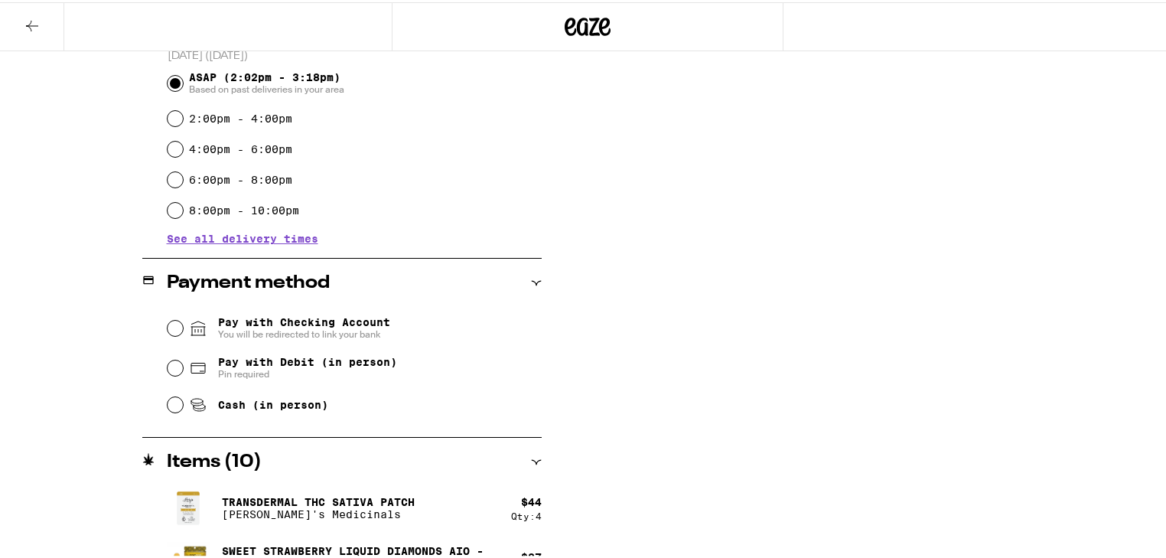
scroll to position [490, 0]
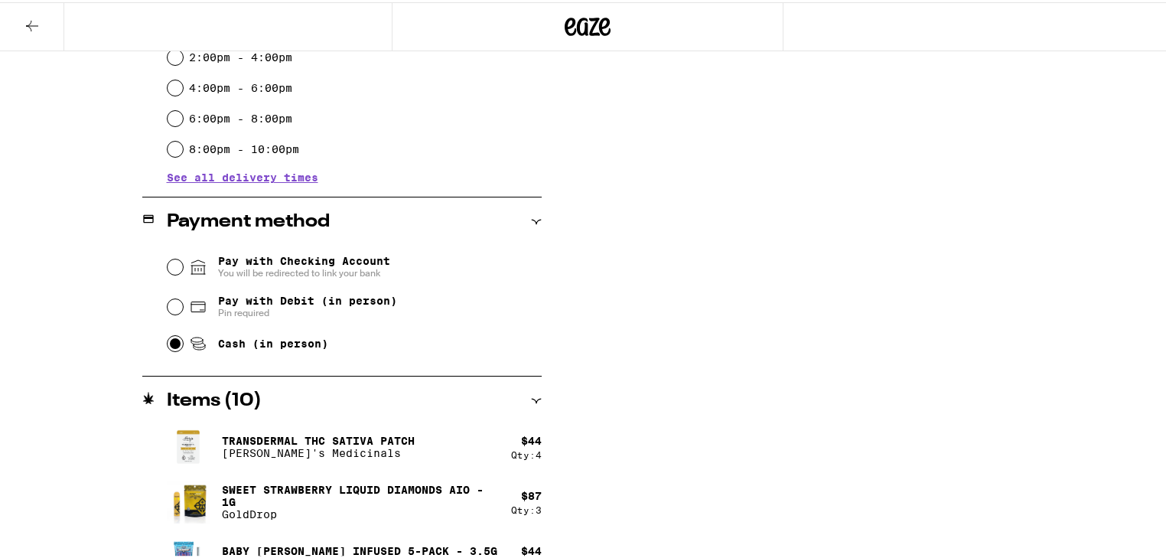
click at [168, 340] on input "Cash (in person)" at bounding box center [175, 341] width 15 height 15
radio input "true"
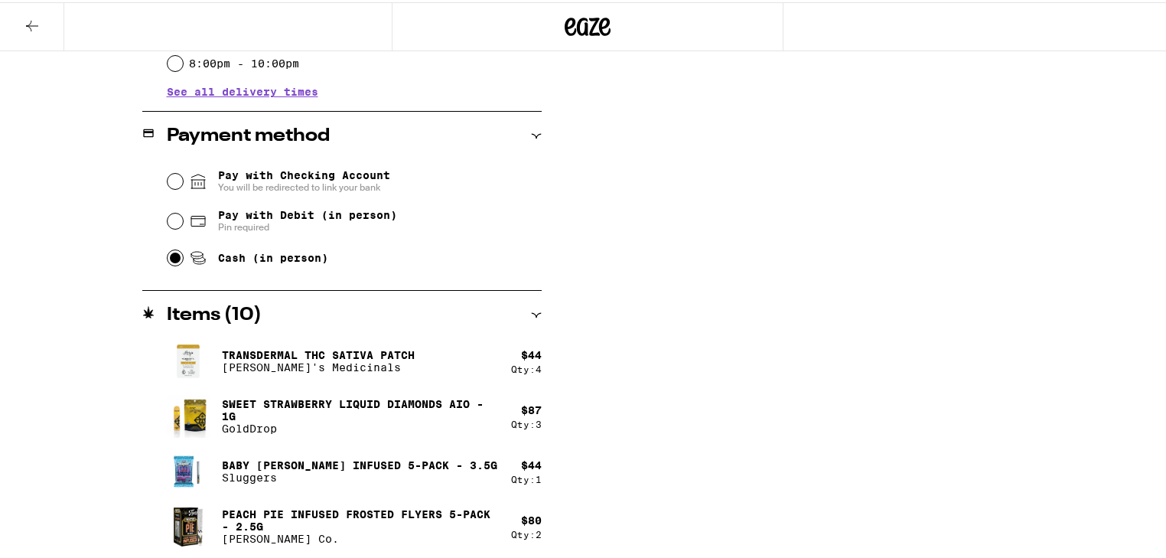
scroll to position [514, 0]
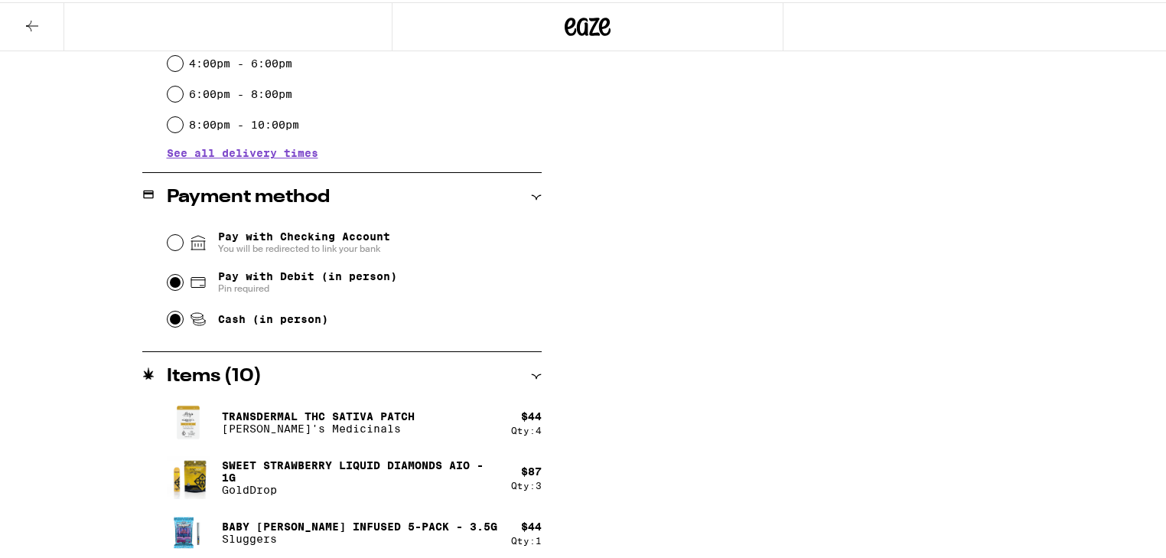
click at [168, 278] on input "Pay with Debit (in person) Pin required" at bounding box center [175, 279] width 15 height 15
radio input "true"
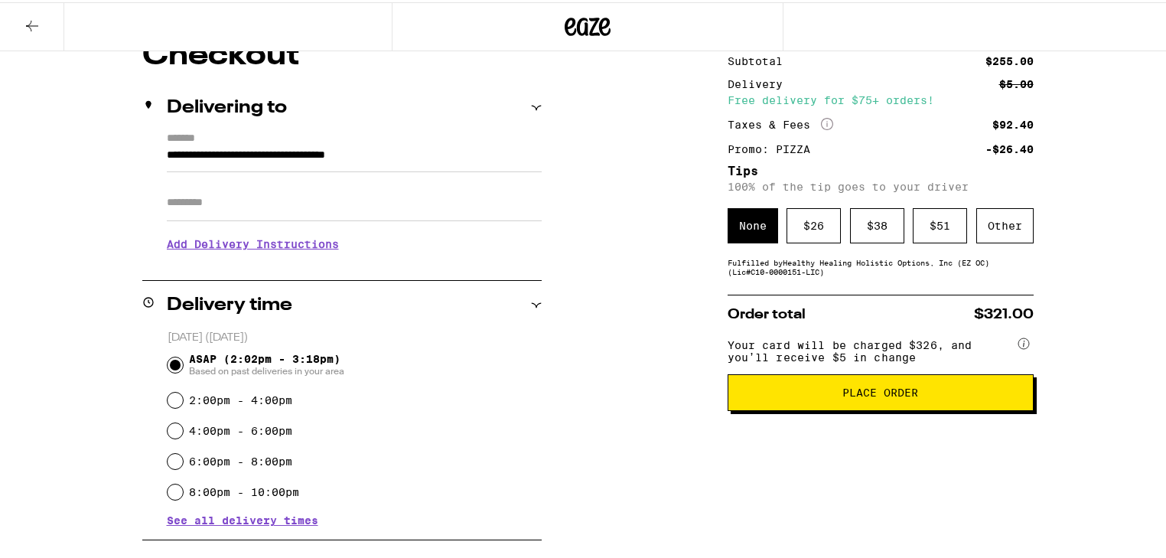
scroll to position [86, 0]
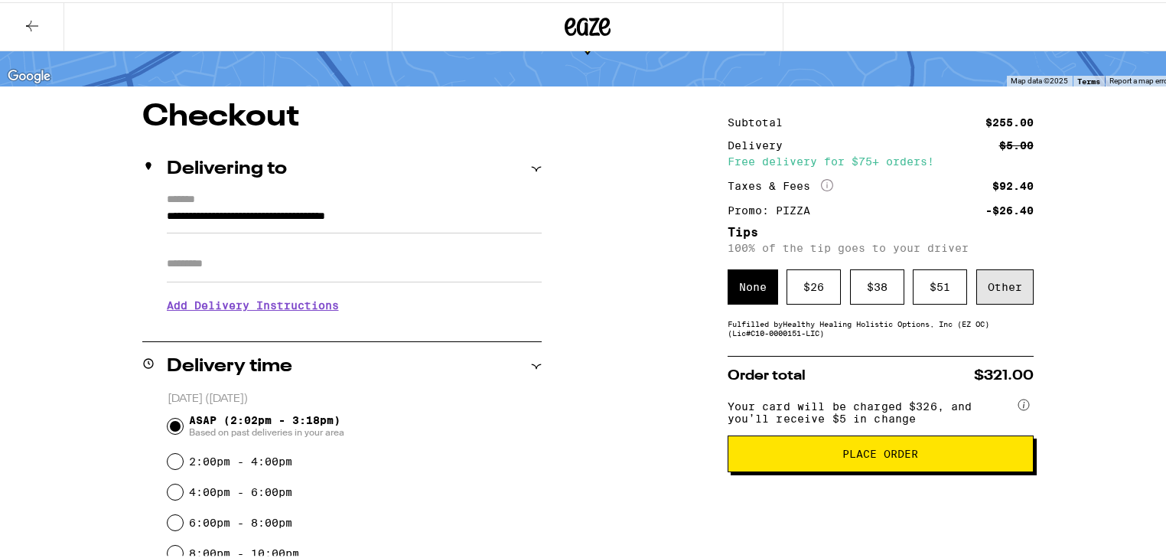
click at [978, 282] on div "Other" at bounding box center [1004, 284] width 57 height 35
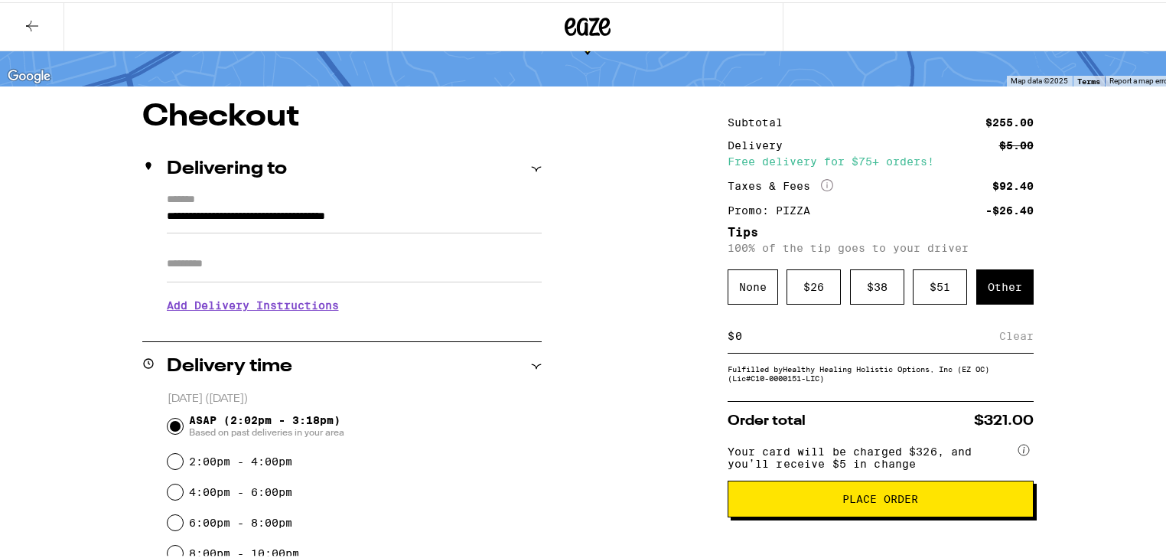
click at [907, 340] on input at bounding box center [866, 334] width 265 height 14
click at [835, 336] on input at bounding box center [866, 334] width 265 height 14
type input "10"
click at [1010, 337] on div "Save" at bounding box center [1020, 334] width 28 height 34
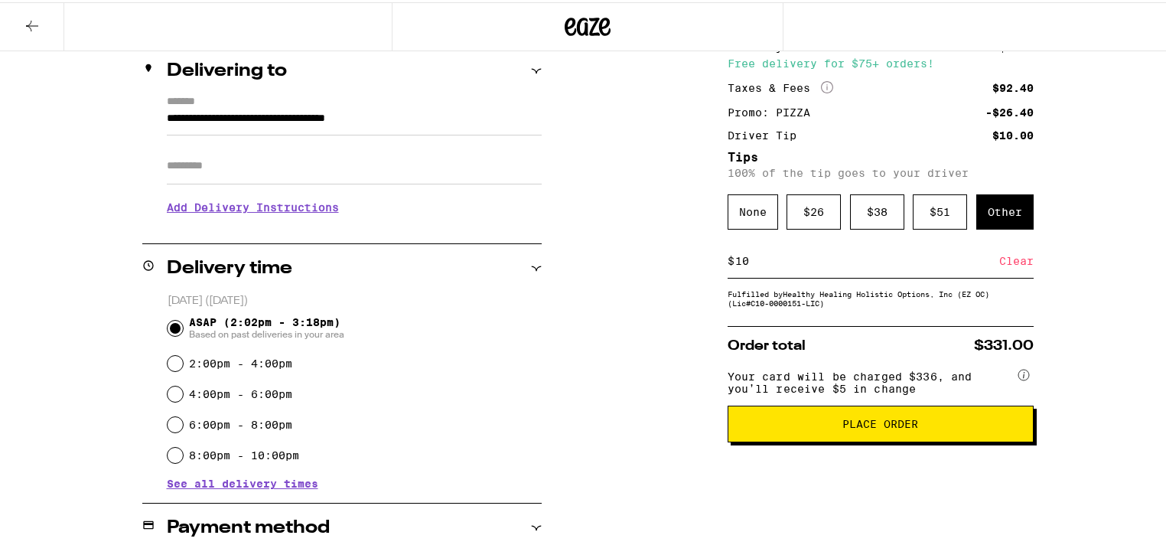
scroll to position [245, 0]
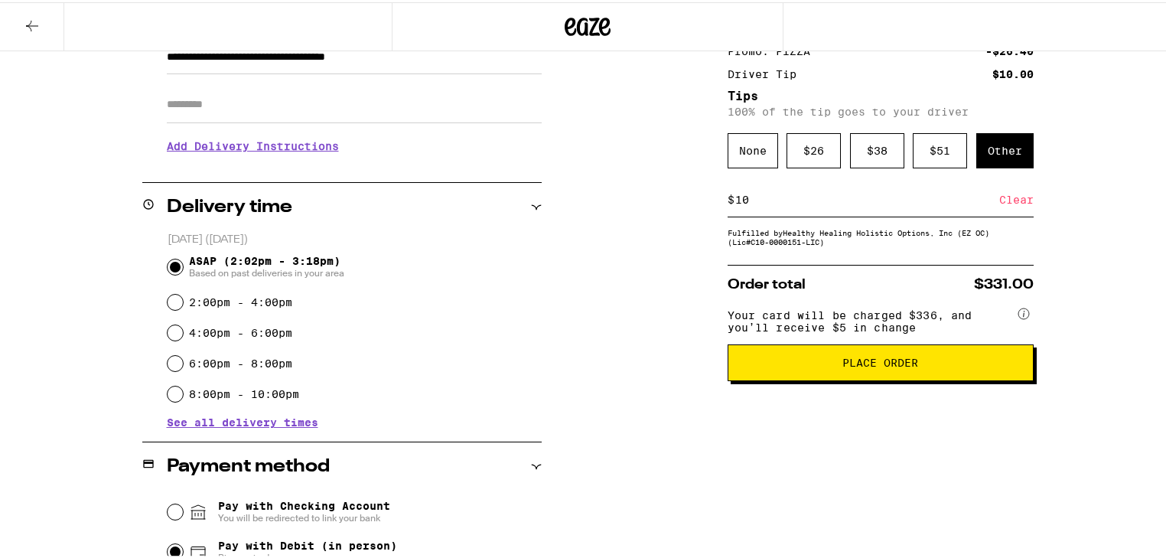
click at [848, 378] on button "Place Order" at bounding box center [881, 360] width 306 height 37
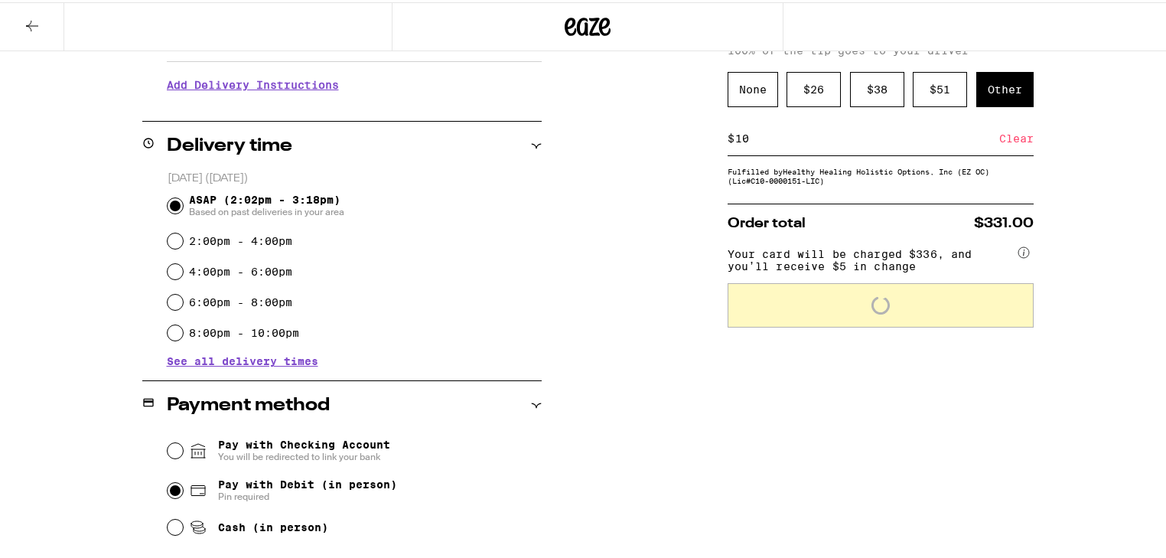
scroll to position [367, 0]
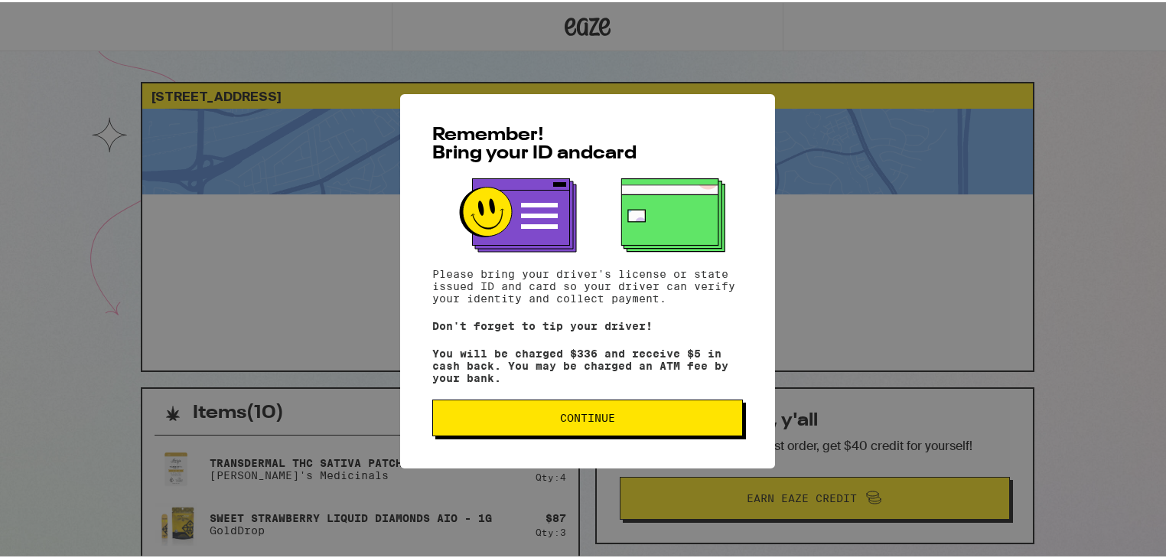
click at [630, 428] on button "Continue" at bounding box center [587, 415] width 311 height 37
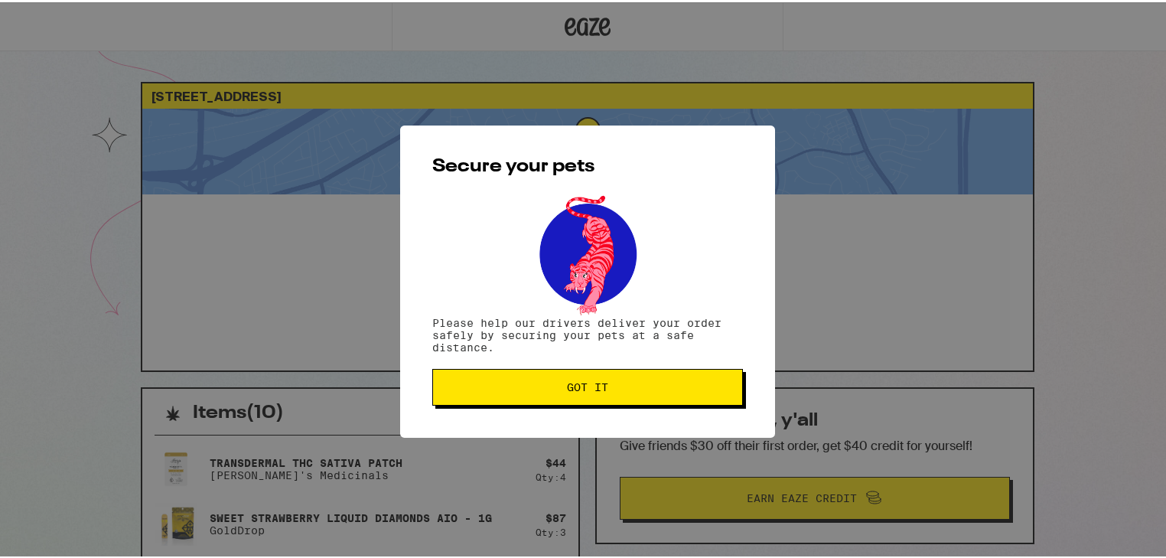
click at [599, 374] on button "Got it" at bounding box center [587, 384] width 311 height 37
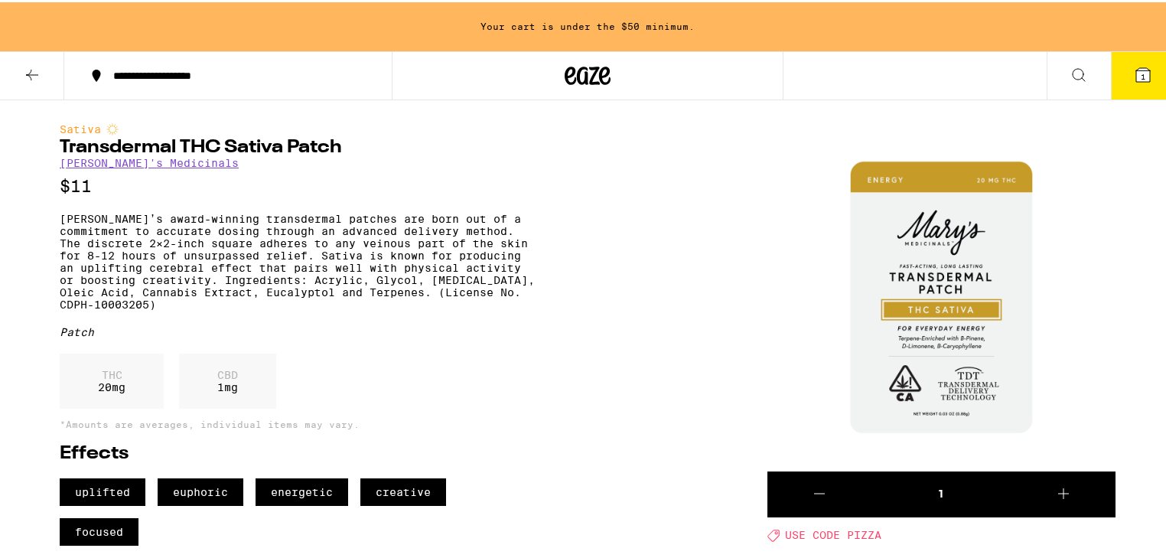
scroll to position [122, 0]
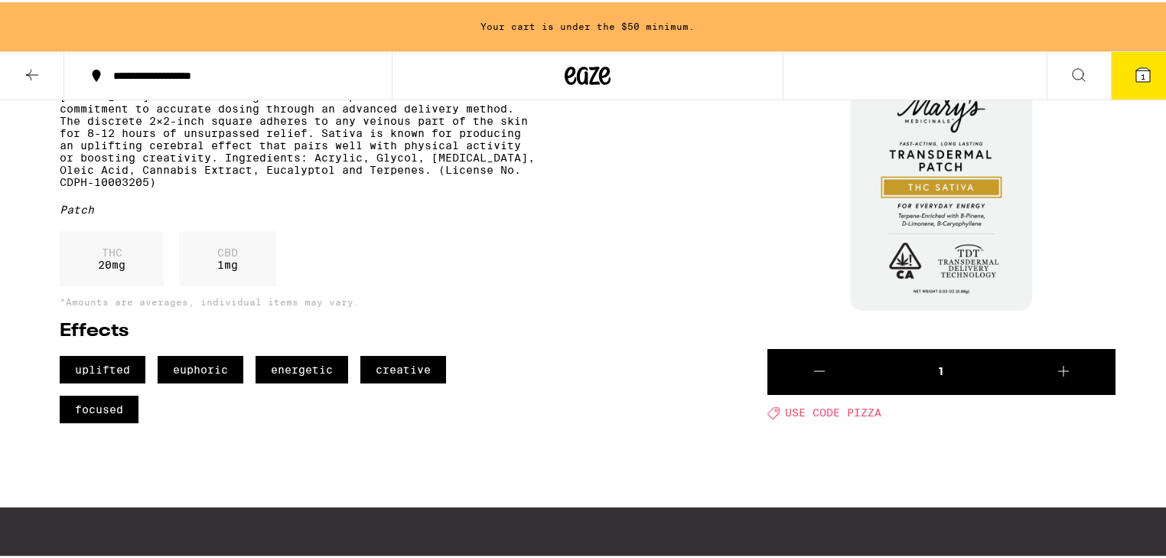
click at [1057, 360] on icon at bounding box center [1063, 369] width 18 height 18
click at [1057, 364] on icon at bounding box center [1063, 369] width 18 height 18
click at [1060, 365] on icon at bounding box center [1063, 369] width 18 height 18
